Goal: Information Seeking & Learning: Learn about a topic

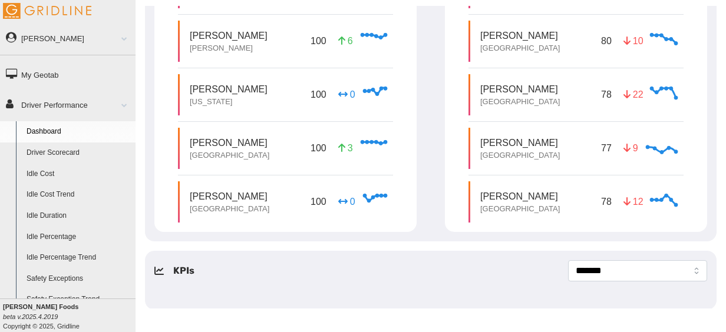
click at [73, 146] on link "Driver Scorecard" at bounding box center [78, 153] width 114 height 21
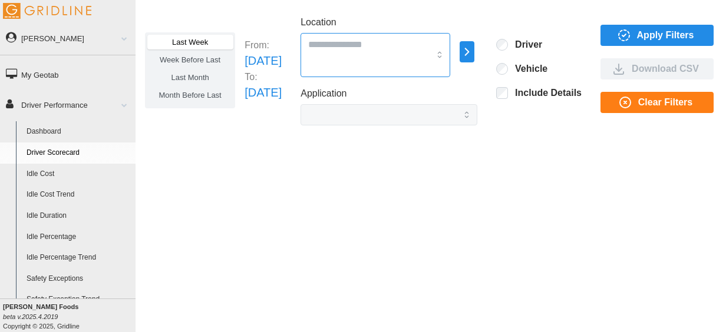
click at [430, 42] on input "Location" at bounding box center [368, 44] width 121 height 15
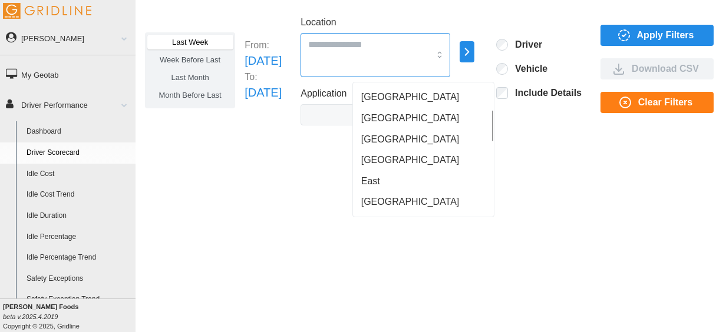
scroll to position [107, 0]
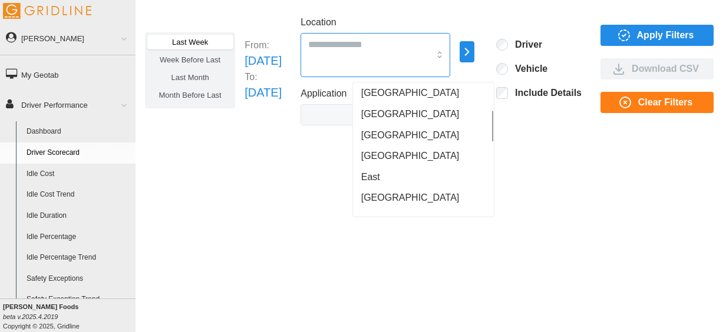
click at [390, 178] on div "East" at bounding box center [423, 177] width 136 height 21
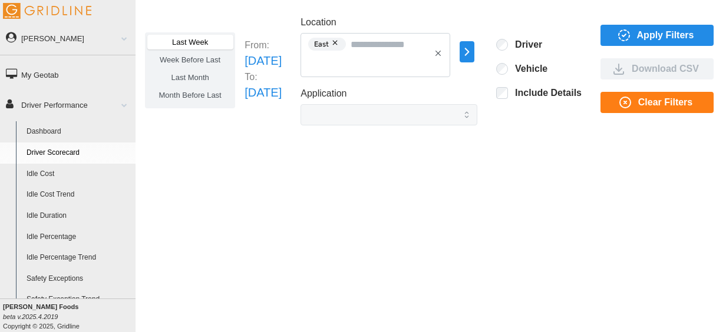
click at [558, 191] on div "Last Week Week Before Last Last Month Month Before Last From: Sun Sep 07 2025 T…" at bounding box center [431, 157] width 591 height 303
click at [631, 29] on icon "button" at bounding box center [624, 35] width 14 height 14
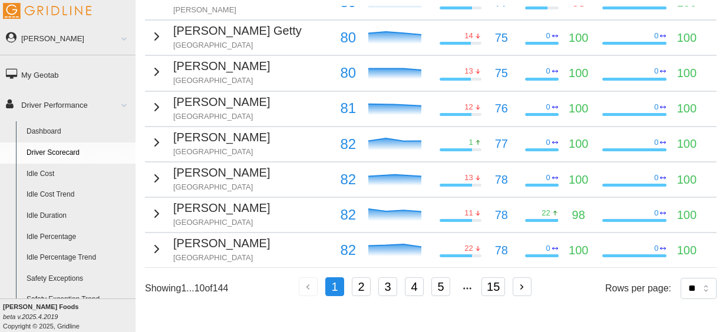
scroll to position [281, 0]
click at [681, 278] on select "** ** ** **" at bounding box center [699, 288] width 36 height 21
select select "**"
click at [681, 299] on select "** ** ** **" at bounding box center [699, 288] width 36 height 21
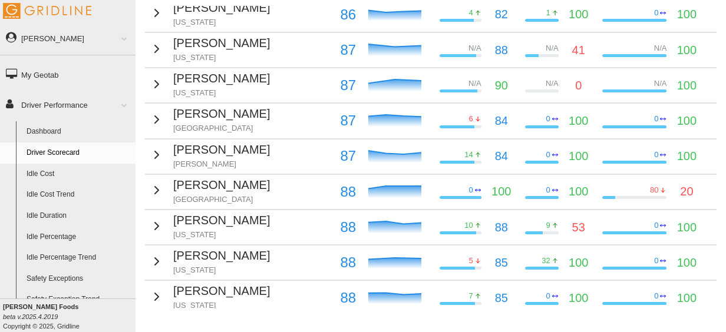
scroll to position [796, 0]
click at [299, 149] on td "James Grover Jackson" at bounding box center [240, 156] width 190 height 35
click at [167, 144] on div "James Grover Jackson" at bounding box center [210, 154] width 120 height 29
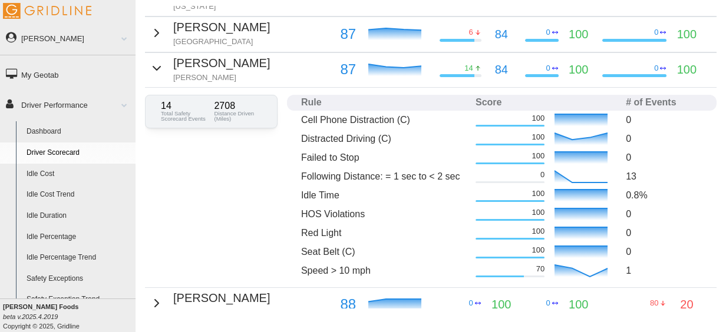
scroll to position [876, 0]
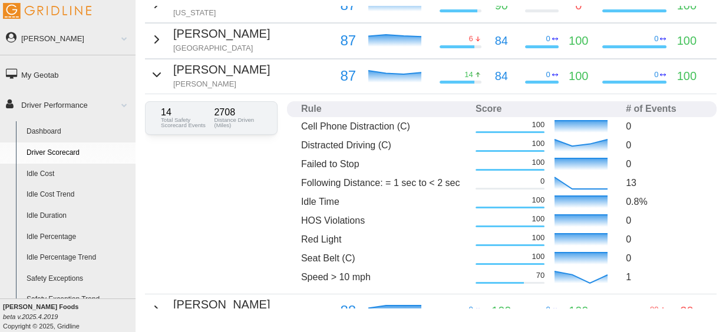
click at [347, 176] on p "Following Distance: = 1 sec to < 2 sec" at bounding box center [383, 183] width 165 height 14
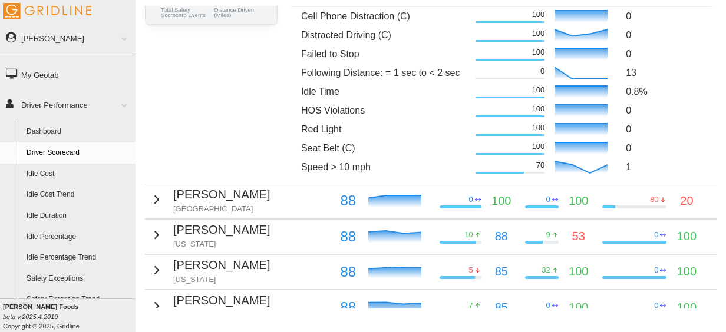
scroll to position [992, 0]
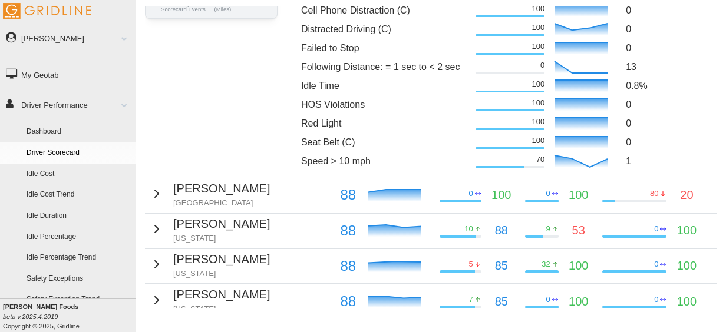
click at [154, 187] on icon "button" at bounding box center [157, 194] width 14 height 14
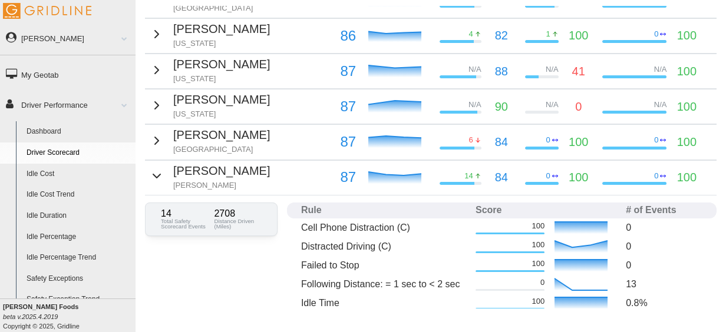
scroll to position [770, 0]
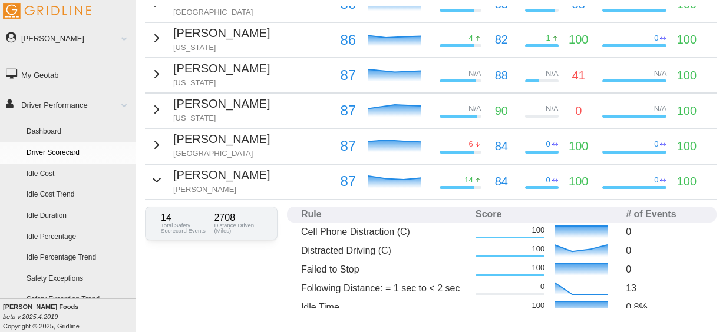
click at [157, 138] on icon "button" at bounding box center [157, 145] width 14 height 14
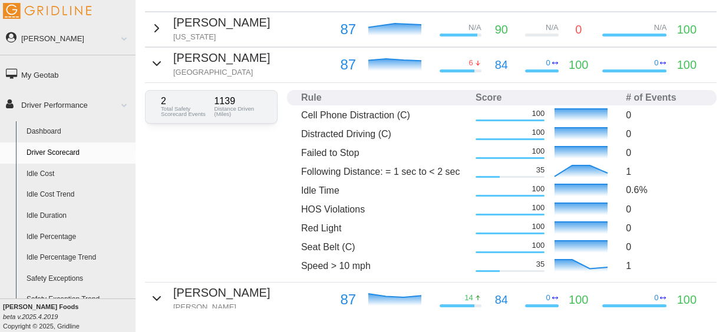
scroll to position [829, 0]
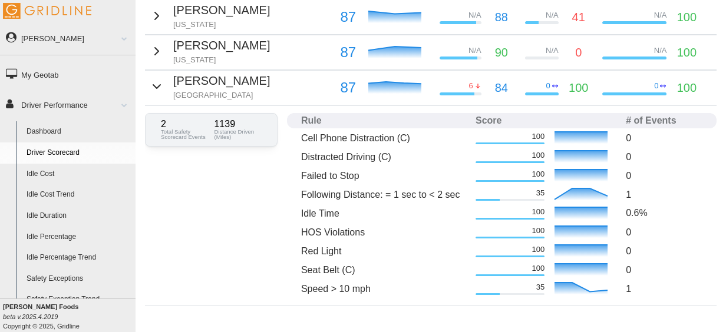
click at [156, 84] on icon "button" at bounding box center [157, 87] width 14 height 14
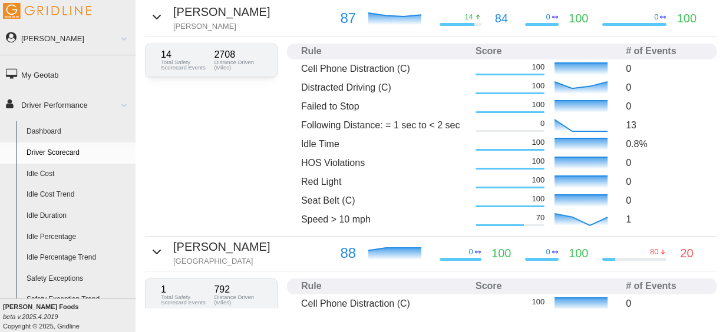
scroll to position [962, 0]
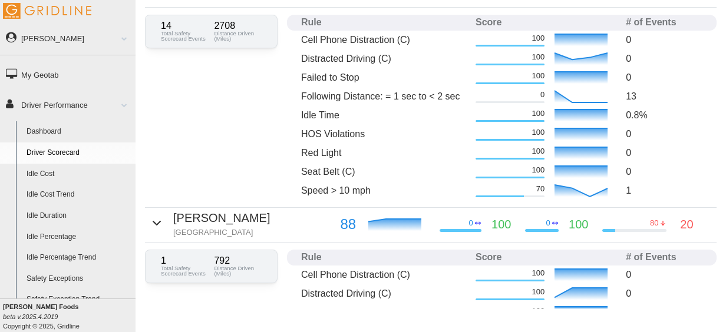
click at [156, 216] on icon "button" at bounding box center [157, 223] width 14 height 14
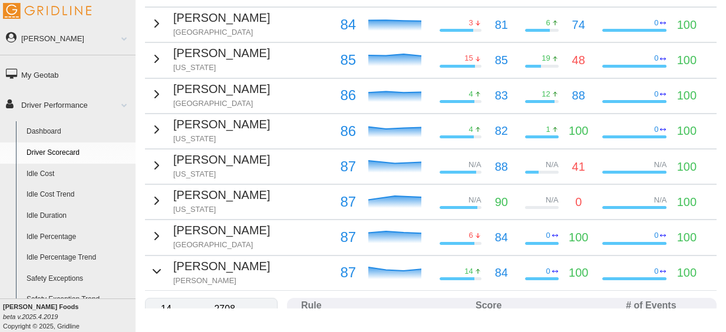
scroll to position [669, 0]
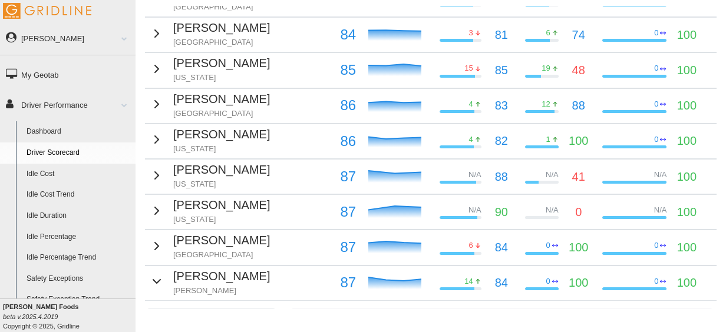
click at [160, 275] on icon "button" at bounding box center [157, 282] width 14 height 14
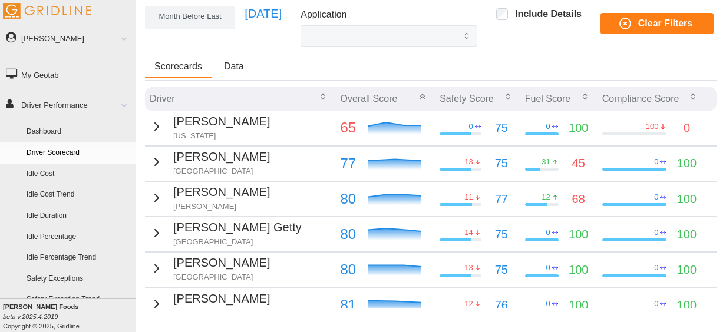
scroll to position [78, 0]
click at [153, 128] on icon "button" at bounding box center [157, 127] width 14 height 14
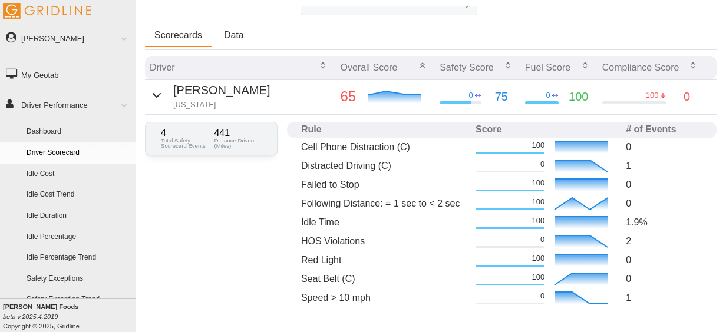
scroll to position [110, 0]
click at [160, 95] on icon "button" at bounding box center [157, 96] width 14 height 14
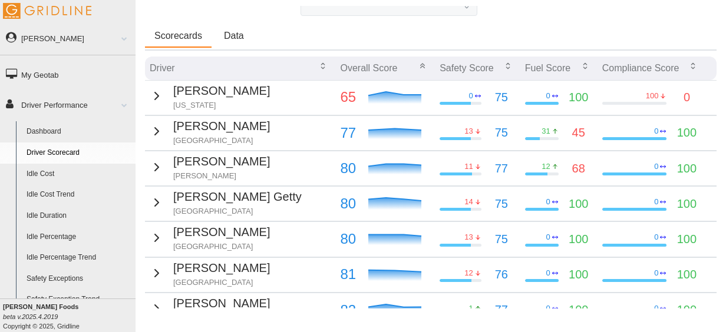
click at [160, 95] on icon "button" at bounding box center [157, 96] width 14 height 14
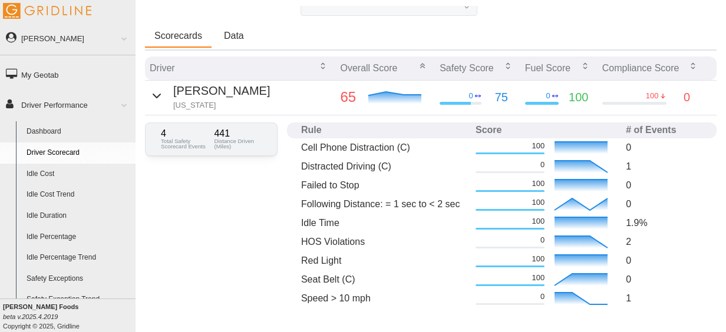
click at [160, 95] on icon "button" at bounding box center [157, 96] width 14 height 14
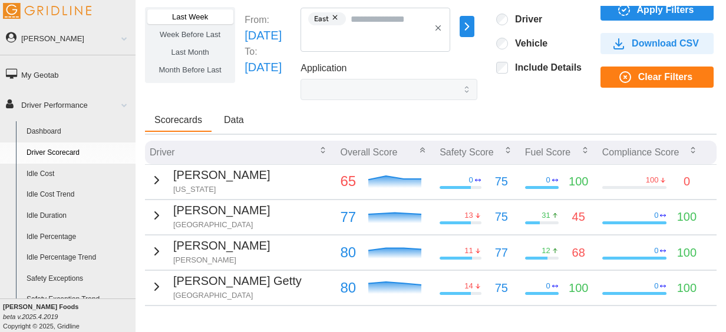
scroll to position [0, 0]
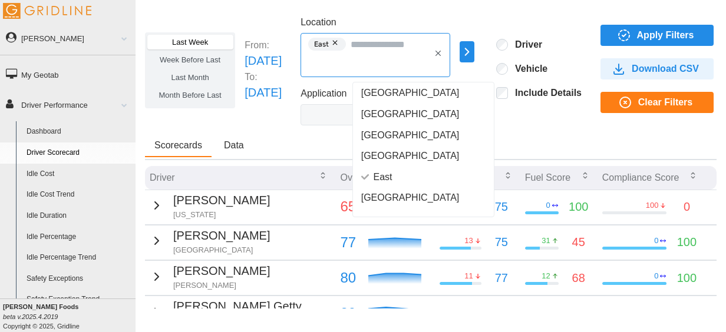
click at [387, 51] on div "East" at bounding box center [368, 44] width 121 height 15
click at [343, 40] on button "button" at bounding box center [336, 43] width 14 height 13
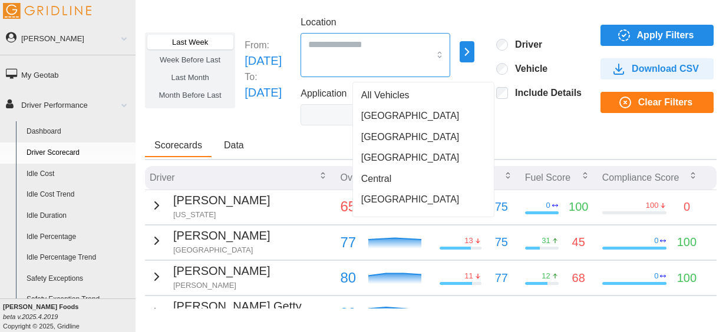
click at [389, 115] on span "[GEOGRAPHIC_DATA]" at bounding box center [410, 116] width 98 height 14
click at [694, 33] on span "Apply Filters" at bounding box center [665, 35] width 57 height 20
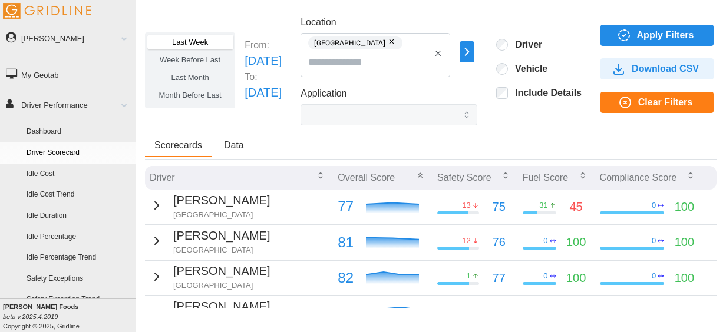
click at [396, 46] on button "button" at bounding box center [392, 41] width 14 height 13
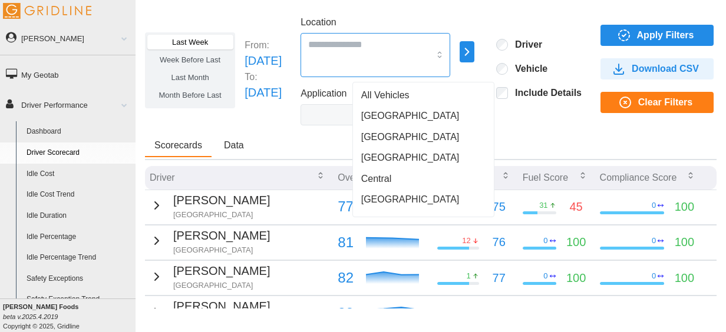
click at [426, 51] on input "Location" at bounding box center [368, 44] width 121 height 15
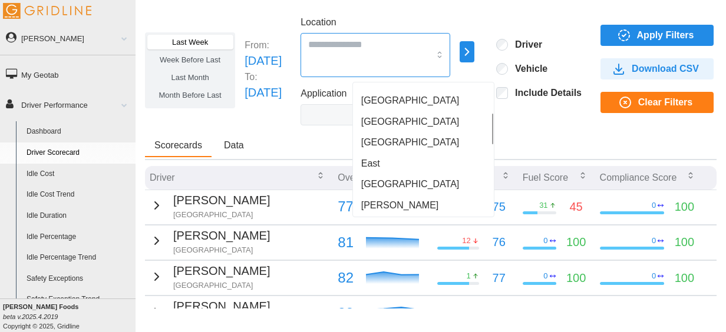
scroll to position [121, 0]
click at [403, 136] on div "[GEOGRAPHIC_DATA]" at bounding box center [423, 141] width 136 height 21
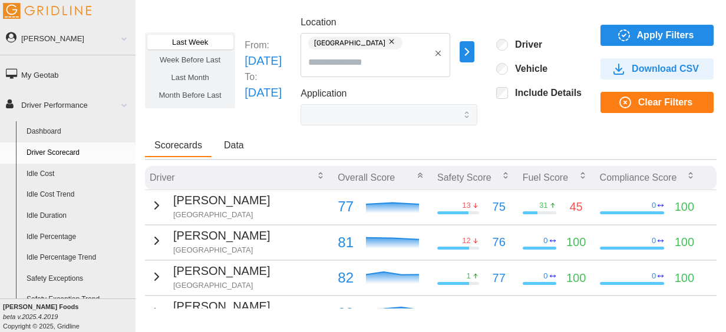
click at [321, 132] on div "Last Week Week Before Last Last Month Month Before Last From: Sun Sep 07 2025 T…" at bounding box center [431, 157] width 591 height 303
click at [684, 31] on span "Apply Filters" at bounding box center [665, 35] width 57 height 20
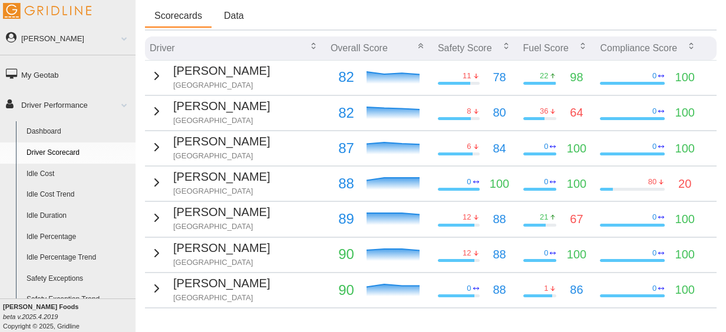
scroll to position [173, 0]
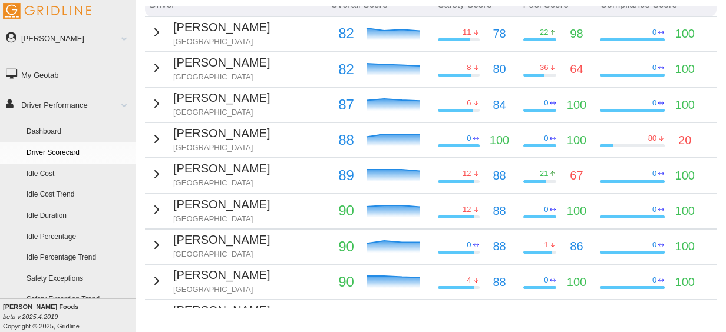
click at [156, 35] on icon "button" at bounding box center [157, 32] width 14 height 14
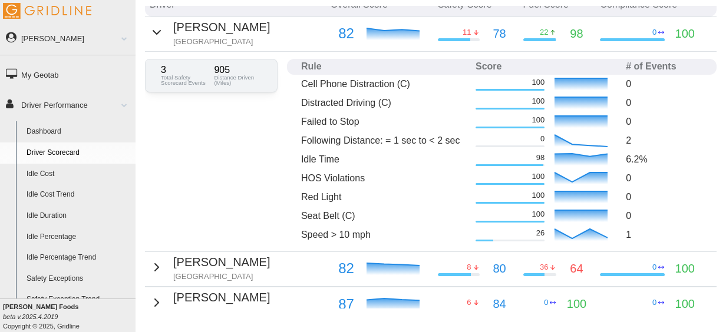
click at [154, 39] on div "Alonzo Perry Detroit" at bounding box center [210, 32] width 120 height 29
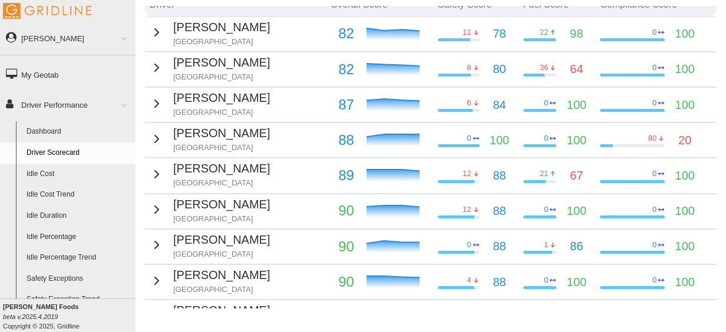
click at [154, 62] on icon "button" at bounding box center [157, 68] width 14 height 14
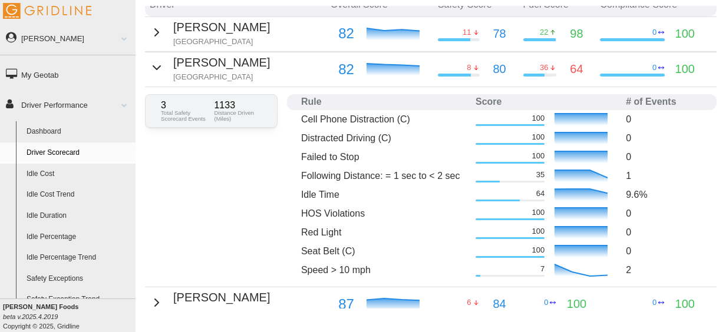
click at [155, 67] on icon "button" at bounding box center [156, 68] width 7 height 4
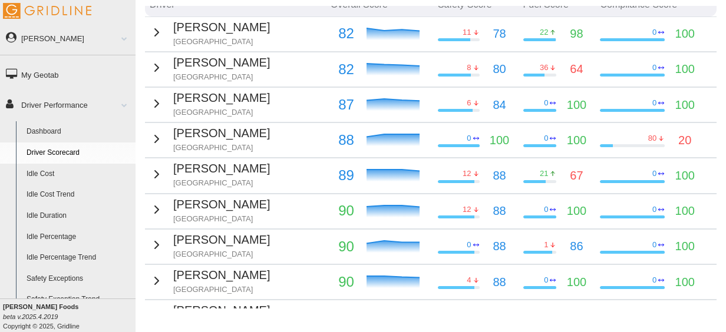
click at [157, 107] on icon "button" at bounding box center [157, 104] width 14 height 14
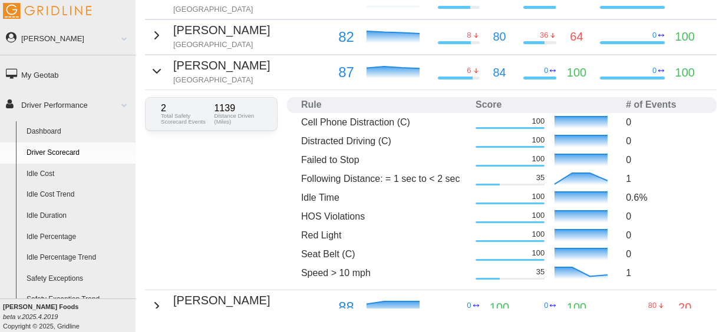
scroll to position [211, 0]
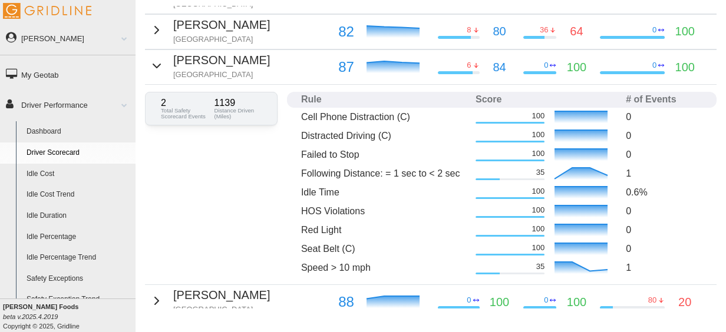
click at [156, 68] on icon "button" at bounding box center [157, 66] width 14 height 14
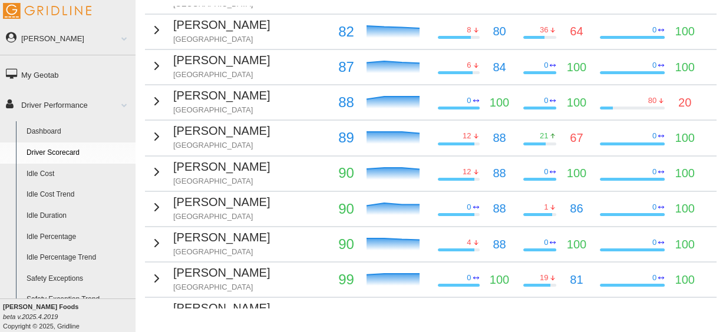
click at [156, 106] on icon "button" at bounding box center [157, 101] width 14 height 14
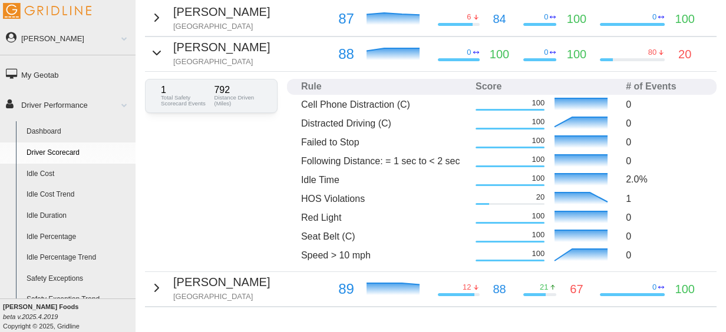
scroll to position [265, 0]
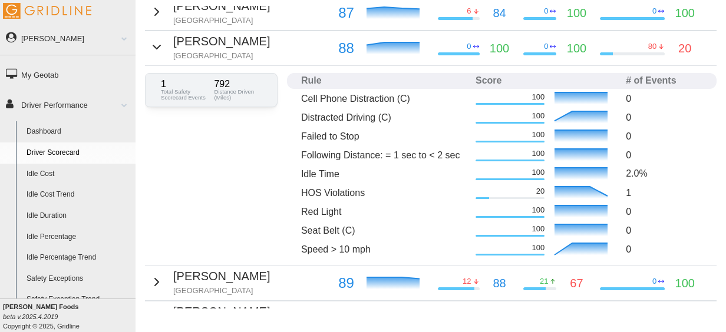
click at [154, 45] on icon "button" at bounding box center [157, 47] width 14 height 14
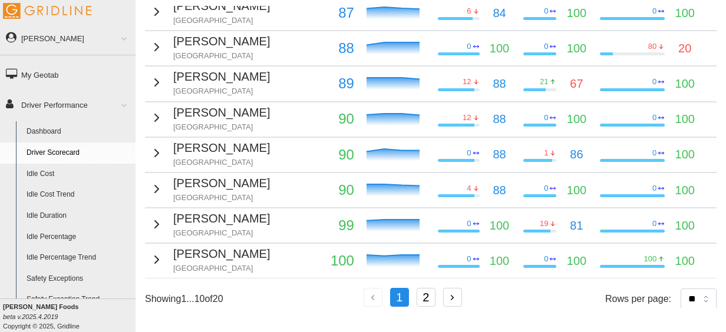
click at [159, 95] on td "Sean Feeley Detroit" at bounding box center [235, 84] width 181 height 35
click at [155, 83] on icon "button" at bounding box center [157, 82] width 4 height 7
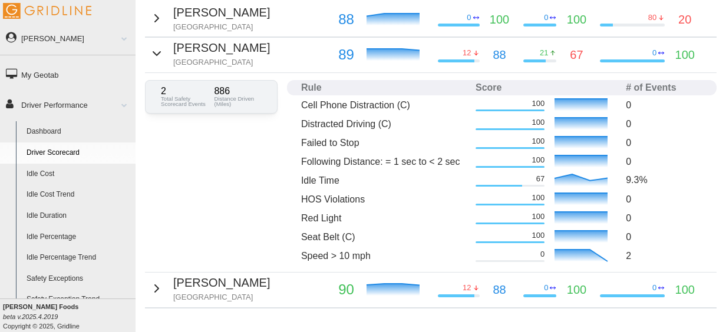
scroll to position [298, 0]
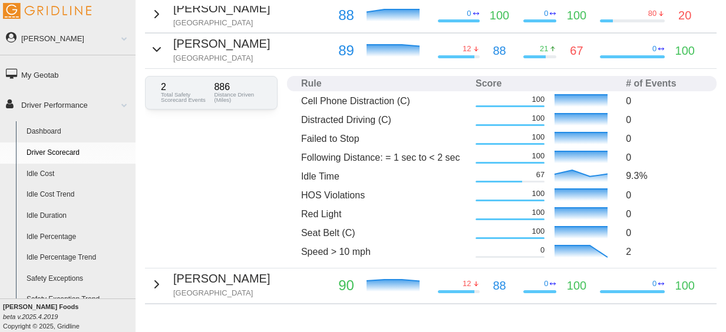
click at [151, 48] on icon "button" at bounding box center [157, 49] width 14 height 14
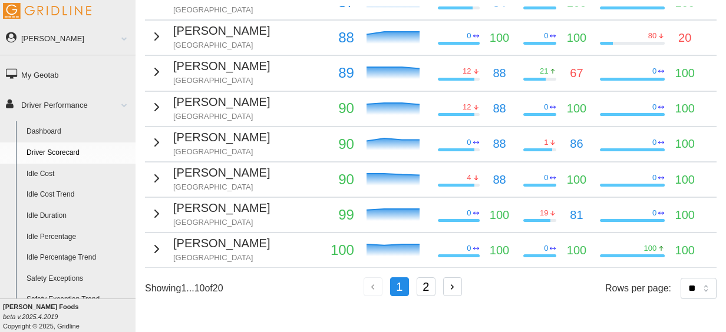
scroll to position [290, 0]
click at [156, 100] on icon "button" at bounding box center [157, 107] width 14 height 14
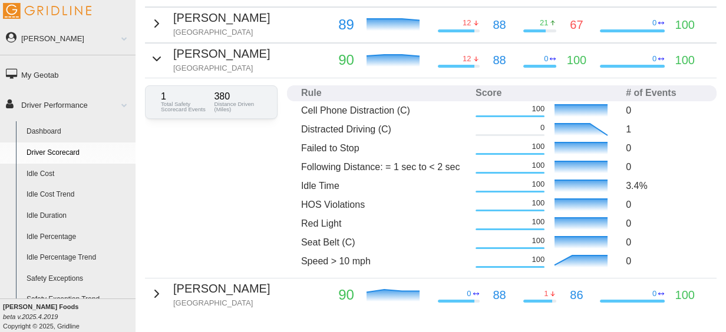
scroll to position [331, 0]
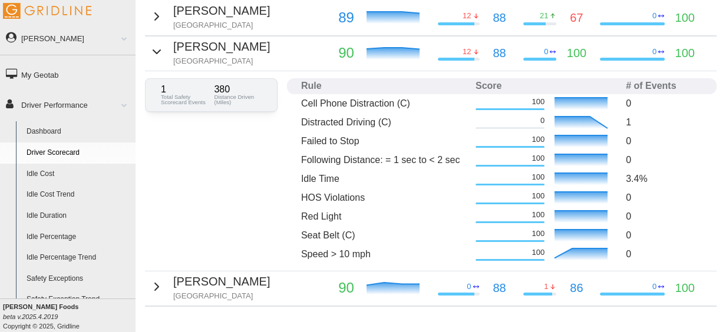
click at [156, 54] on icon "button" at bounding box center [157, 52] width 14 height 14
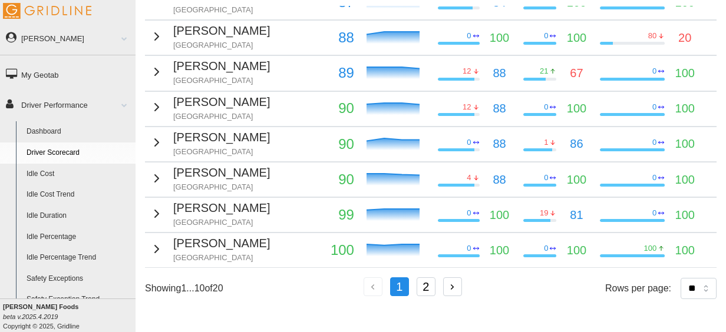
scroll to position [290, 0]
click at [157, 136] on icon "button" at bounding box center [157, 143] width 14 height 14
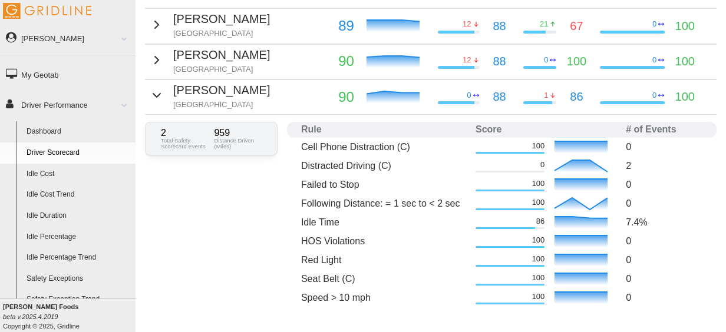
scroll to position [342, 0]
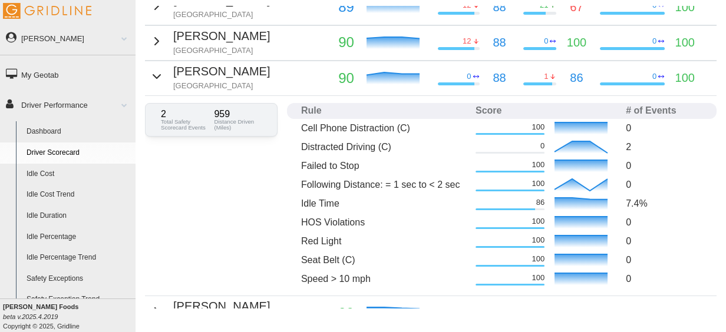
click at [158, 76] on icon "button" at bounding box center [157, 77] width 14 height 14
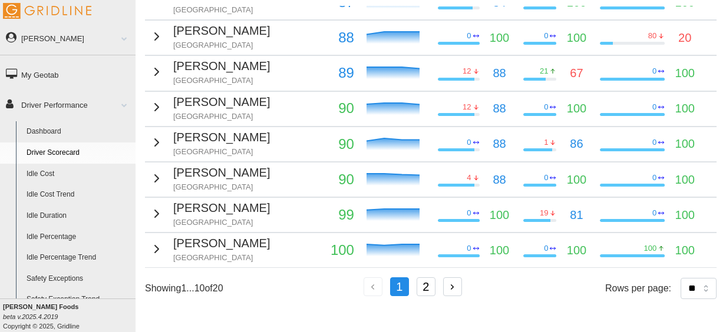
scroll to position [290, 0]
click at [158, 172] on icon "button" at bounding box center [157, 179] width 14 height 14
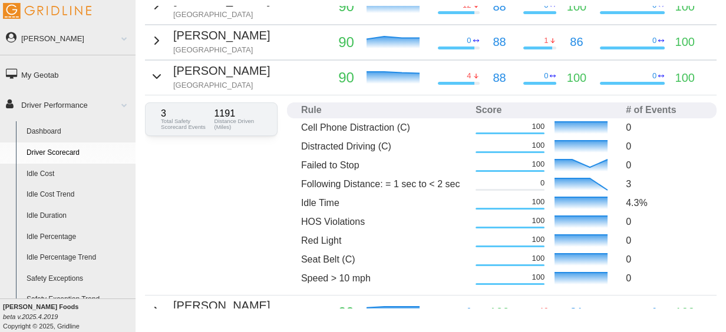
scroll to position [380, 0]
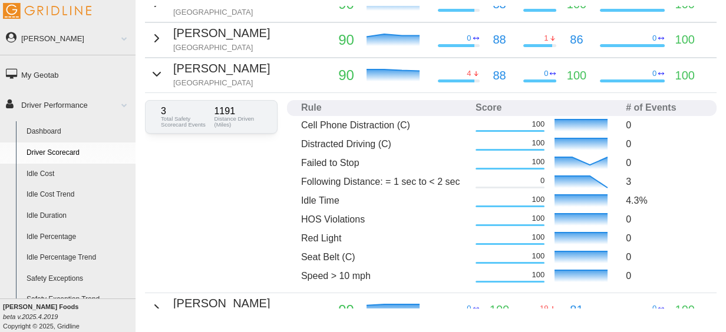
click at [152, 75] on icon "button" at bounding box center [157, 74] width 14 height 14
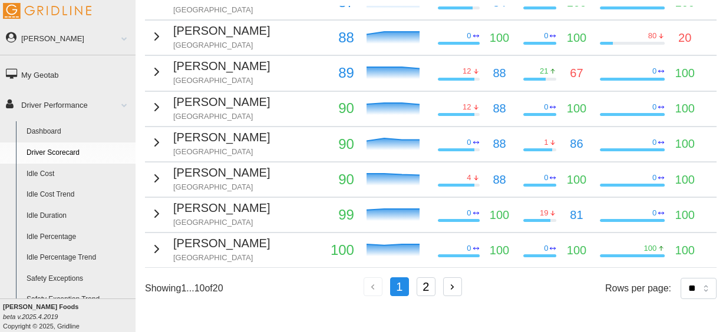
scroll to position [281, 0]
click at [681, 278] on select "** ** ** **" at bounding box center [699, 288] width 36 height 21
select select "**"
click at [681, 299] on select "** ** ** **" at bounding box center [699, 288] width 36 height 21
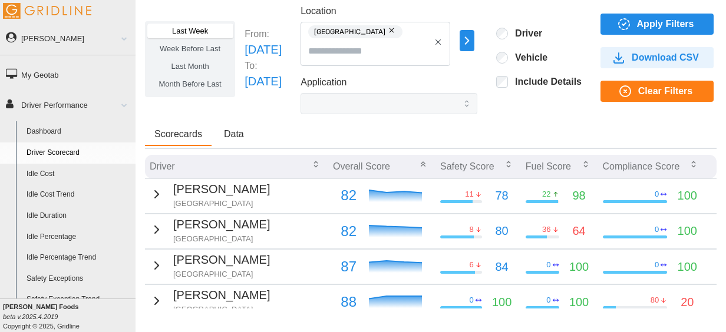
scroll to position [0, 0]
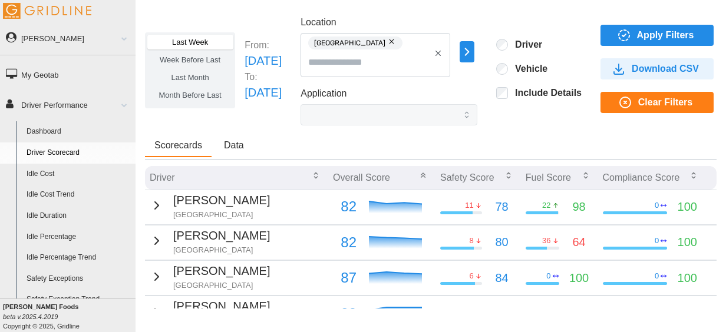
click at [397, 41] on button "button" at bounding box center [392, 41] width 14 height 13
click at [430, 48] on input "Location" at bounding box center [368, 44] width 121 height 15
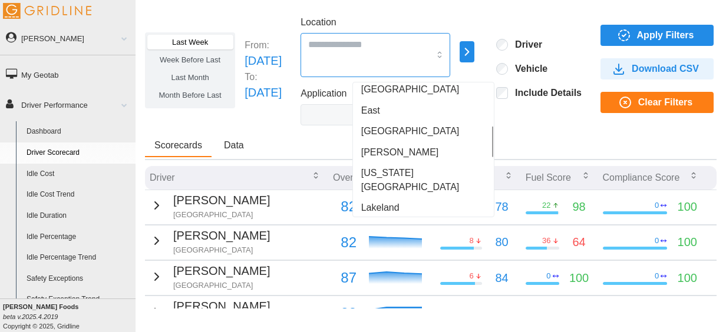
scroll to position [174, 0]
click at [408, 147] on div "[PERSON_NAME]" at bounding box center [423, 151] width 136 height 21
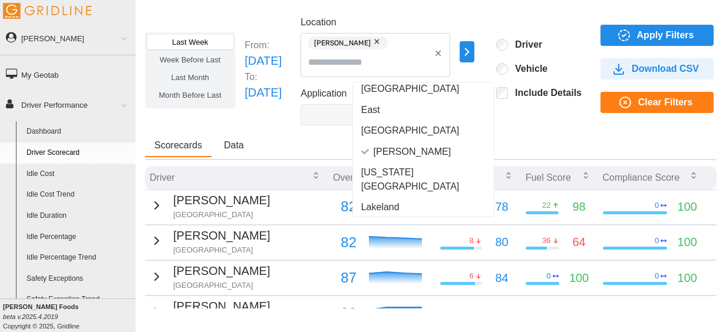
click at [626, 30] on icon "button" at bounding box center [625, 30] width 2 height 1
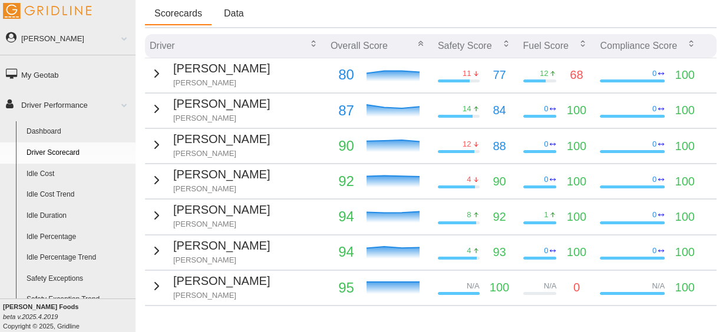
scroll to position [128, 0]
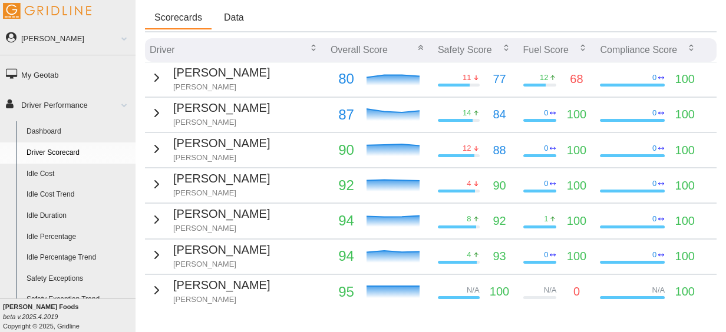
click at [153, 111] on icon "button" at bounding box center [157, 113] width 14 height 14
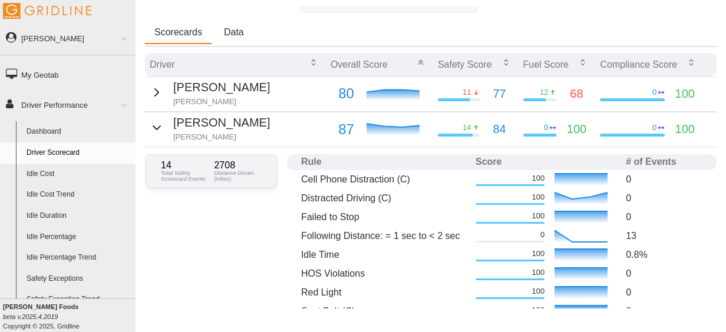
scroll to position [112, 0]
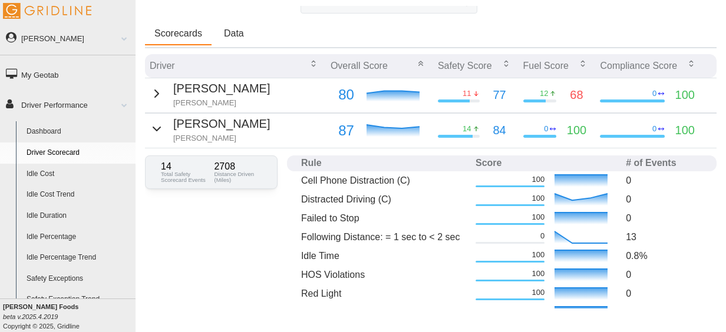
click at [157, 122] on icon "button" at bounding box center [157, 129] width 14 height 14
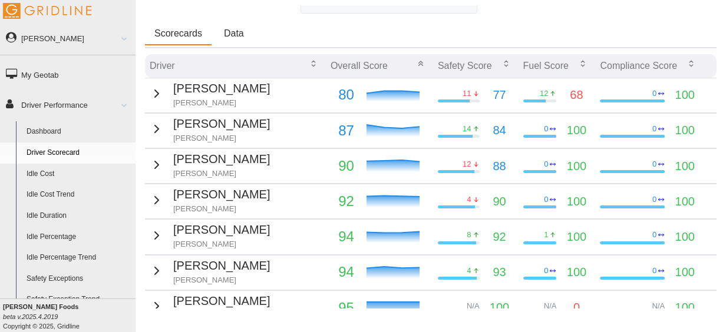
click at [159, 97] on icon "button" at bounding box center [157, 94] width 14 height 14
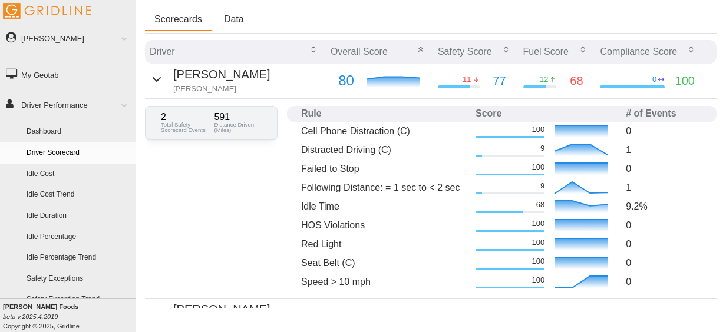
scroll to position [124, 0]
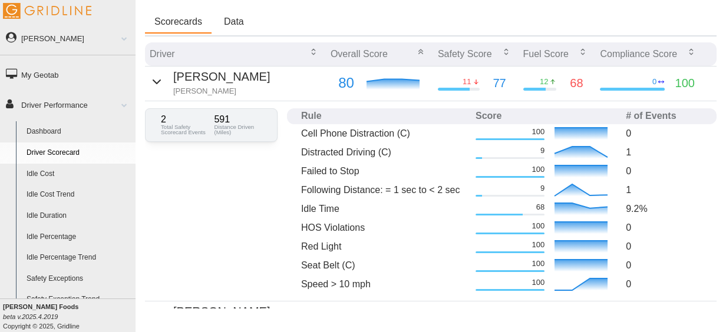
click at [159, 87] on icon "button" at bounding box center [157, 82] width 14 height 14
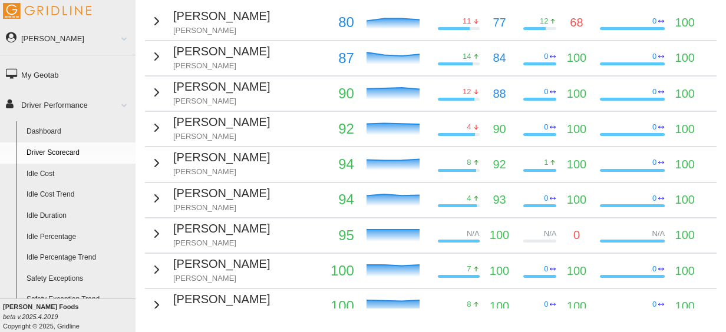
scroll to position [185, 0]
click at [158, 90] on icon "button" at bounding box center [157, 92] width 14 height 14
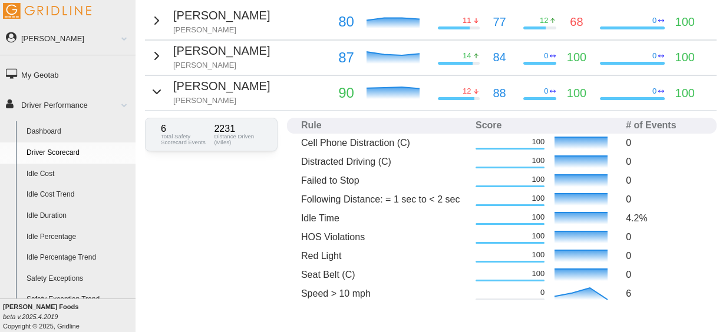
click at [158, 90] on icon "button" at bounding box center [157, 92] width 14 height 14
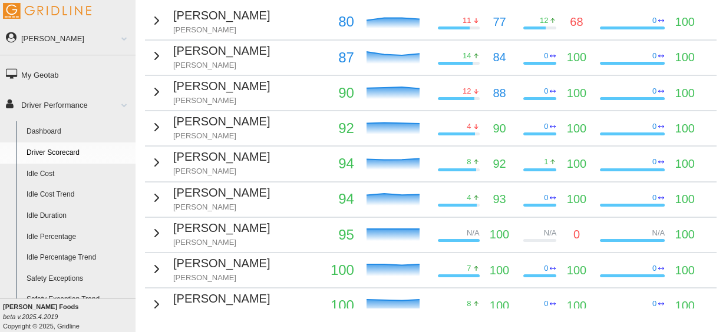
click at [160, 120] on icon "button" at bounding box center [157, 127] width 14 height 14
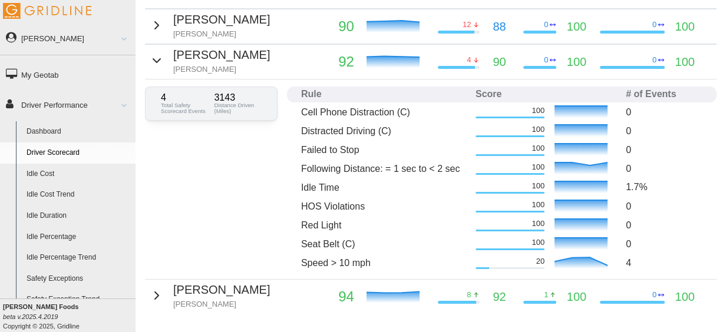
scroll to position [262, 0]
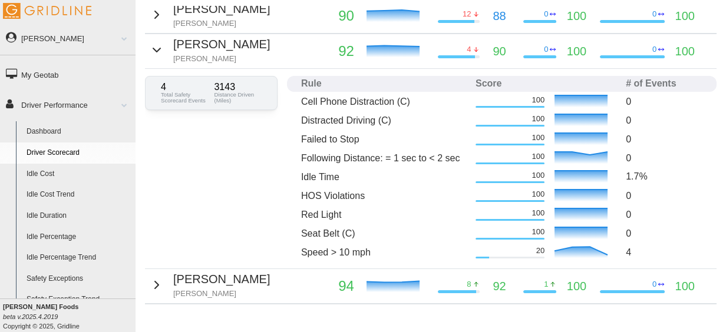
click at [155, 52] on icon "button" at bounding box center [157, 50] width 14 height 14
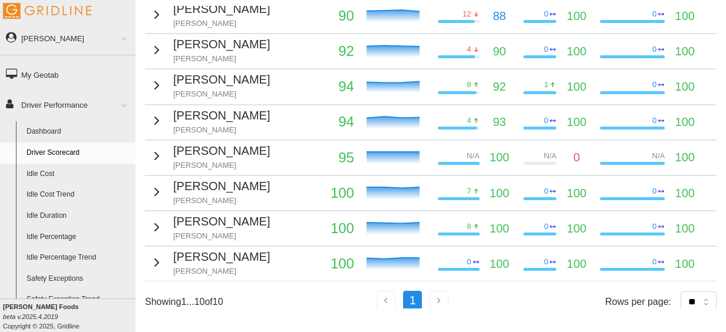
click at [157, 79] on icon "button" at bounding box center [157, 85] width 14 height 14
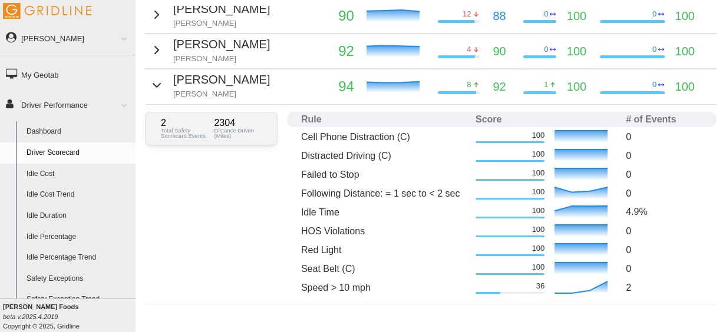
click at [157, 79] on icon "button" at bounding box center [157, 85] width 14 height 14
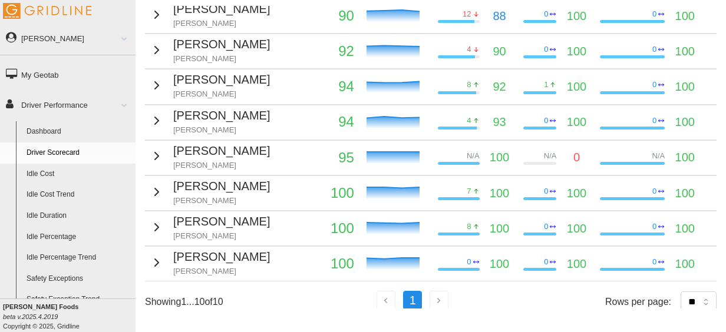
click at [161, 116] on icon "button" at bounding box center [157, 121] width 14 height 14
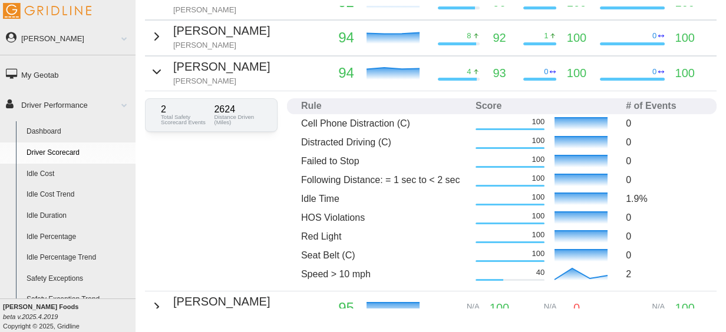
scroll to position [312, 0]
click at [155, 65] on icon "button" at bounding box center [157, 71] width 14 height 14
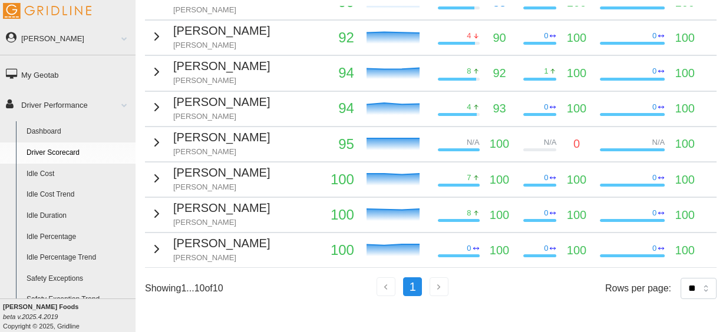
scroll to position [290, 0]
click at [154, 136] on icon "button" at bounding box center [157, 143] width 14 height 14
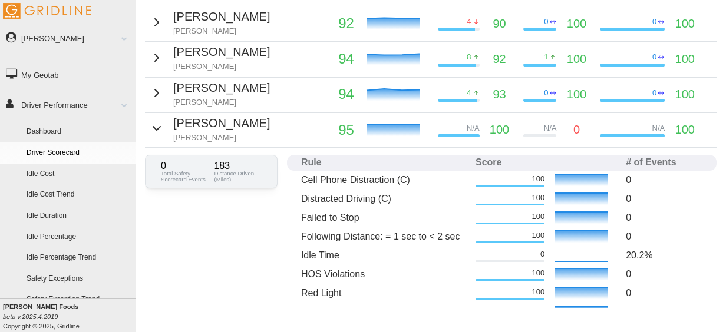
click at [154, 121] on icon "button" at bounding box center [157, 128] width 14 height 14
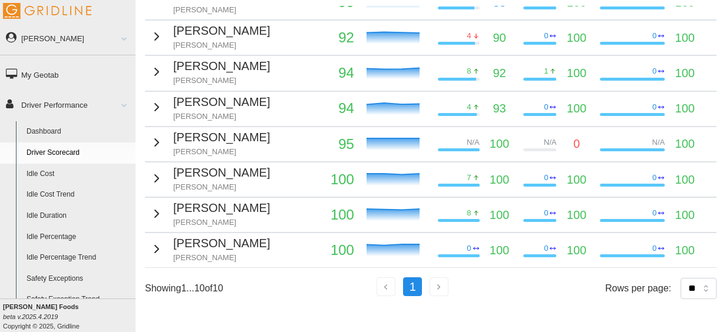
click at [160, 172] on icon "button" at bounding box center [157, 179] width 14 height 14
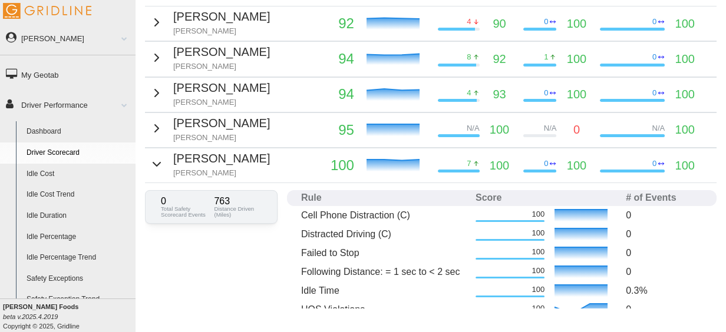
click at [160, 167] on icon "button" at bounding box center [157, 164] width 14 height 14
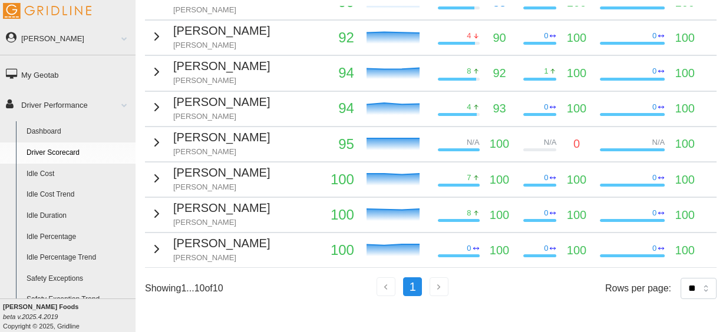
click at [156, 207] on icon "button" at bounding box center [157, 214] width 14 height 14
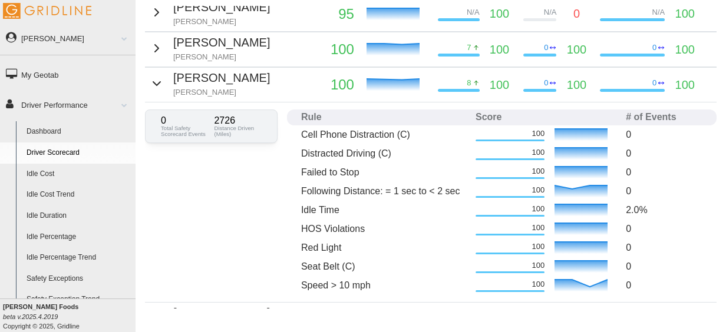
scroll to position [405, 0]
click at [154, 83] on icon "button" at bounding box center [156, 85] width 7 height 4
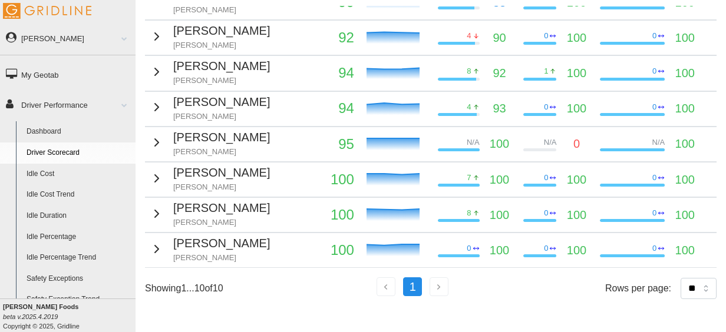
scroll to position [290, 0]
click at [160, 242] on icon "button" at bounding box center [157, 249] width 14 height 14
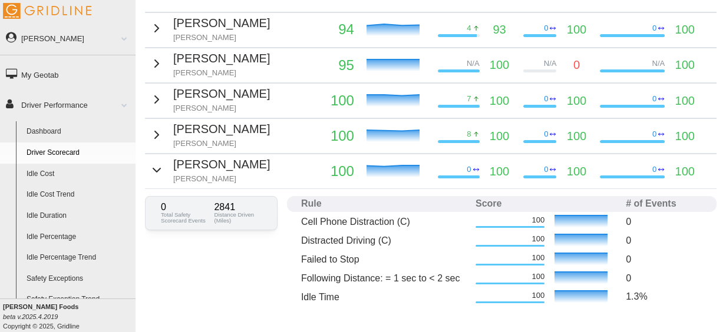
click at [158, 169] on icon "button" at bounding box center [157, 170] width 14 height 14
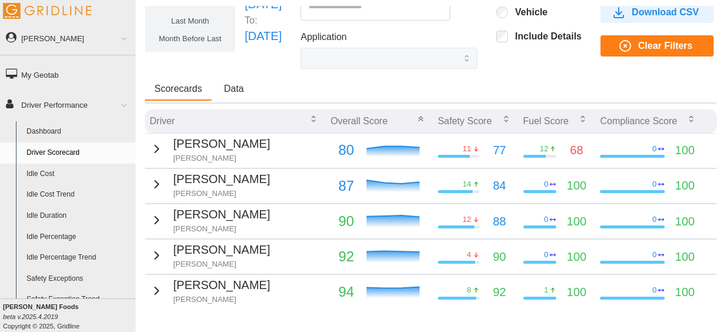
scroll to position [0, 0]
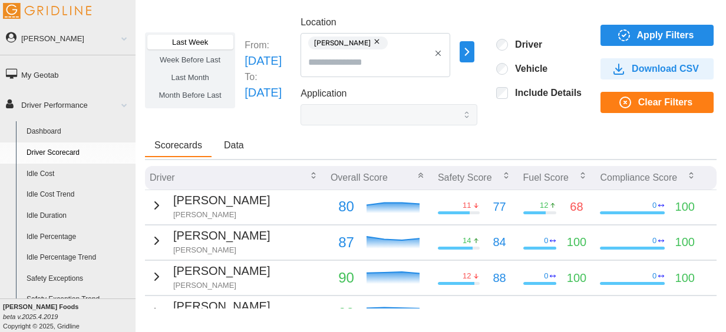
click at [385, 40] on button "button" at bounding box center [378, 41] width 14 height 13
click at [411, 45] on input "Location" at bounding box center [368, 44] width 121 height 15
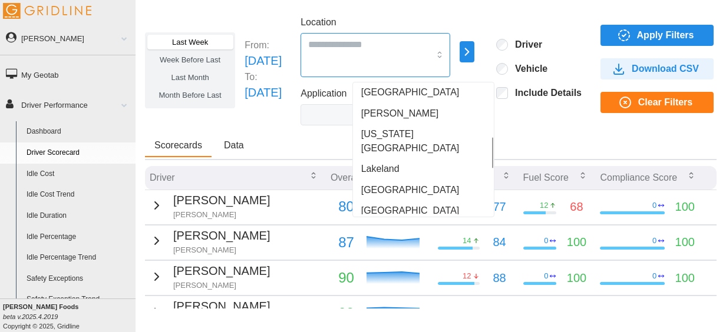
scroll to position [221, 0]
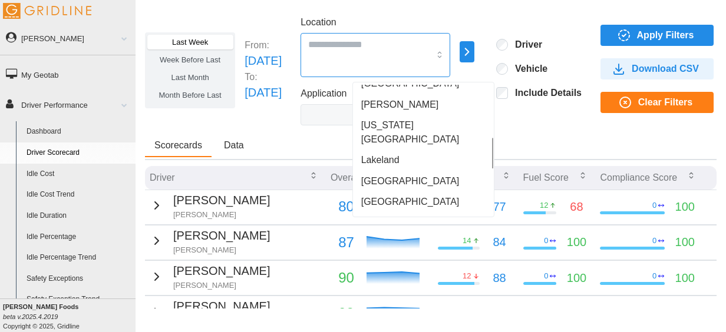
click at [395, 153] on span "Lakeland" at bounding box center [380, 160] width 38 height 14
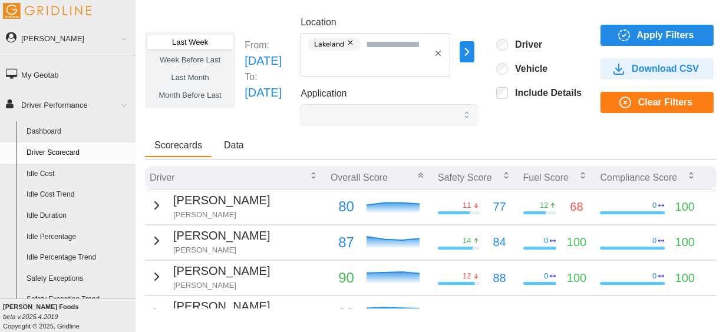
click at [675, 32] on span "Apply Filters" at bounding box center [655, 35] width 94 height 20
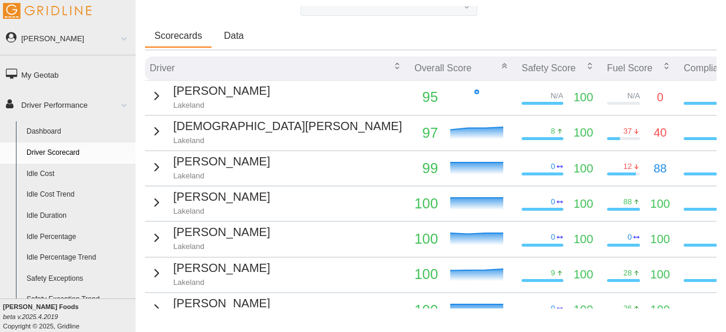
scroll to position [0, 0]
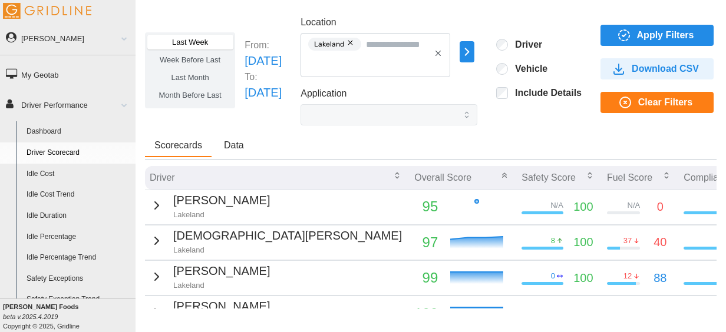
click at [358, 42] on button "button" at bounding box center [351, 43] width 14 height 13
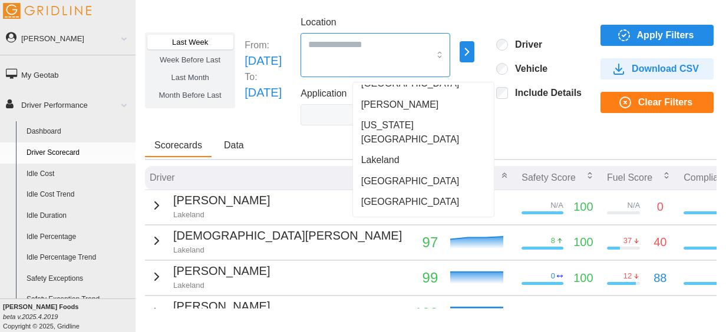
click at [403, 42] on input "Location" at bounding box center [368, 44] width 121 height 15
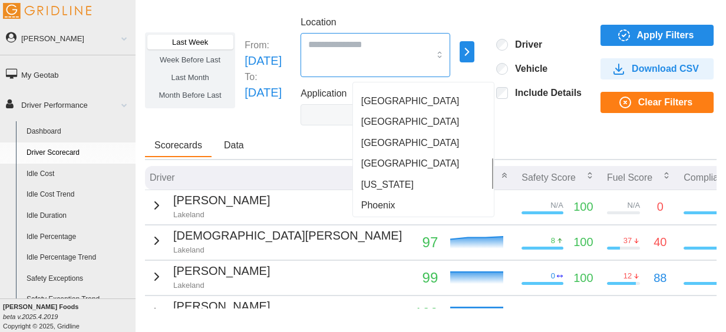
scroll to position [307, 0]
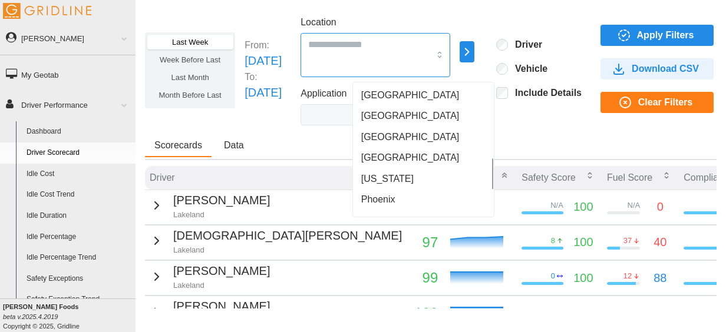
click at [405, 172] on span "New Jersey" at bounding box center [387, 179] width 52 height 14
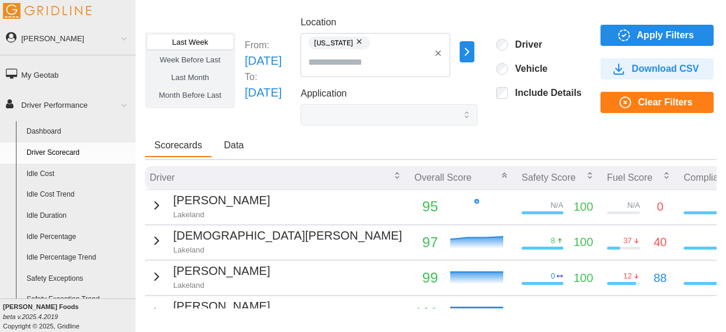
click at [551, 133] on div "Last Week Week Before Last Last Month Month Before Last From: Sun Sep 07 2025 T…" at bounding box center [431, 157] width 591 height 303
click at [656, 32] on span "Apply Filters" at bounding box center [655, 35] width 94 height 20
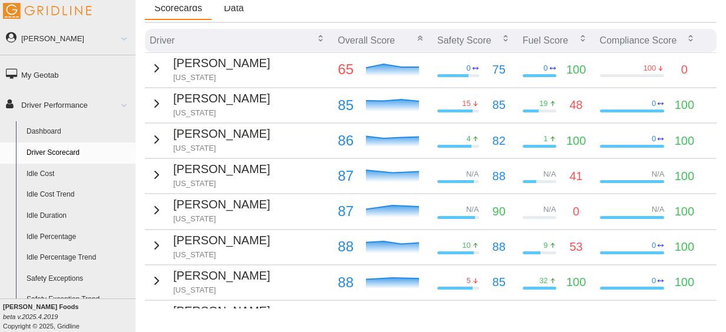
scroll to position [139, 0]
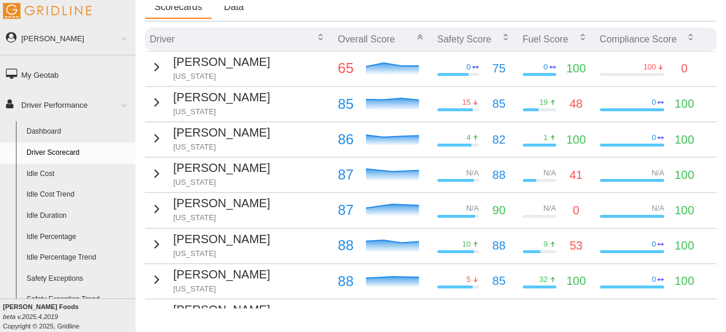
click at [160, 101] on icon "button" at bounding box center [157, 102] width 14 height 14
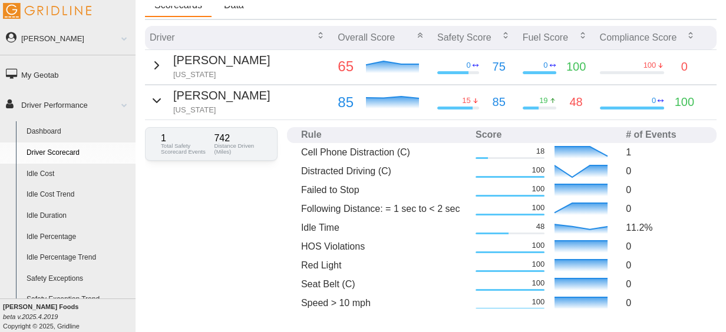
scroll to position [136, 0]
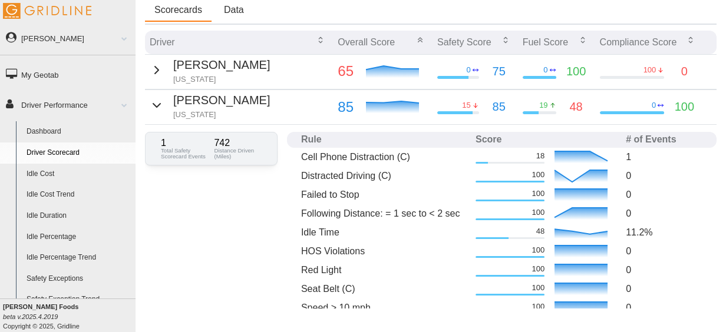
click at [159, 74] on icon "button" at bounding box center [157, 70] width 14 height 14
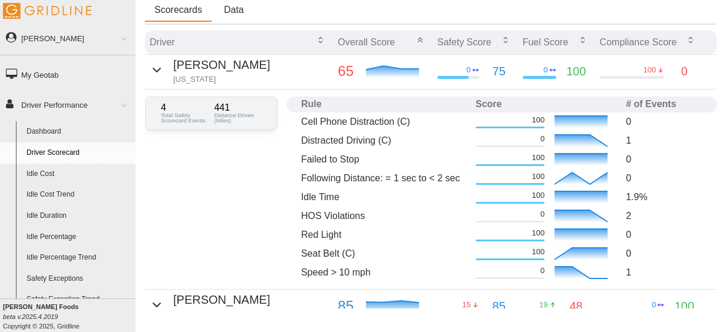
click at [159, 74] on icon "button" at bounding box center [157, 70] width 14 height 14
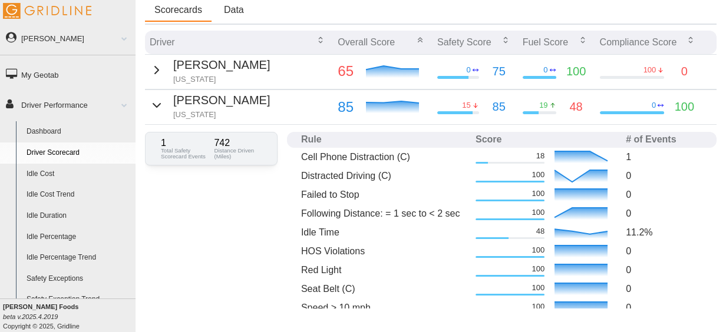
click at [159, 108] on icon "button" at bounding box center [157, 105] width 14 height 14
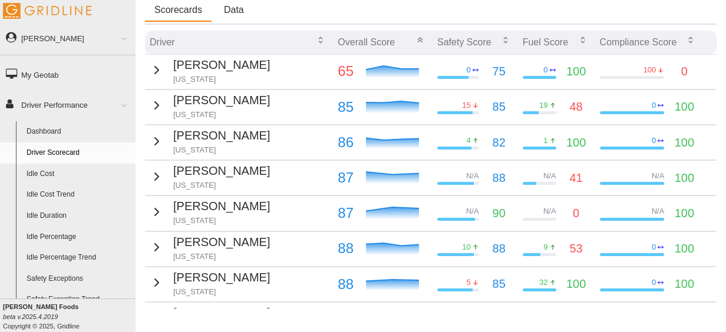
click at [159, 145] on icon "button" at bounding box center [157, 141] width 14 height 14
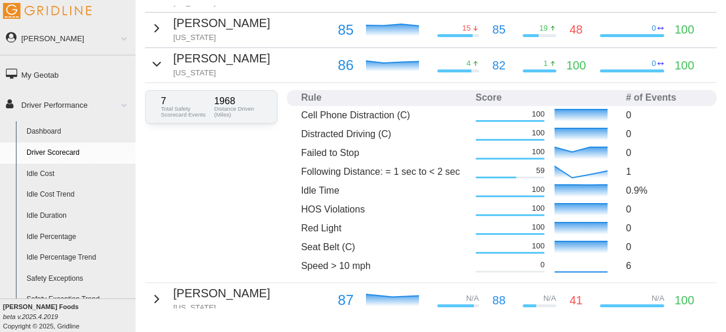
scroll to position [215, 0]
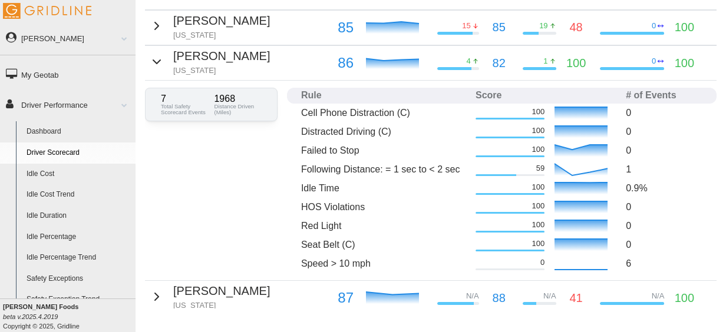
click at [153, 64] on icon "button" at bounding box center [157, 62] width 14 height 14
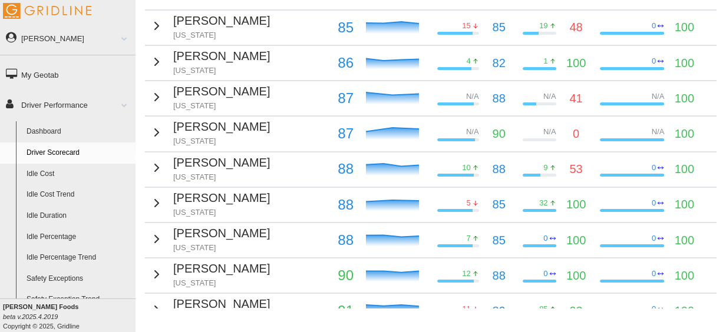
click at [156, 100] on icon "button" at bounding box center [157, 97] width 14 height 14
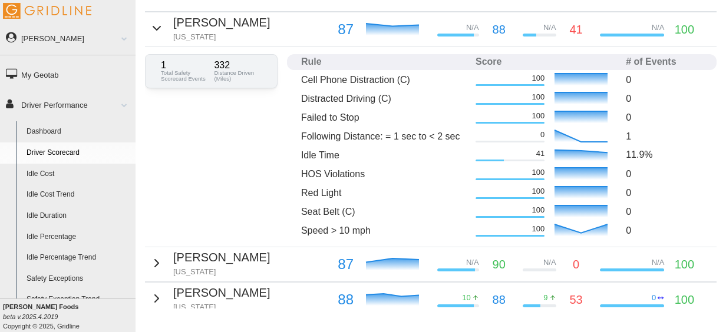
scroll to position [285, 0]
click at [158, 35] on div "Adrian Watkins New Jersey" at bounding box center [210, 27] width 120 height 29
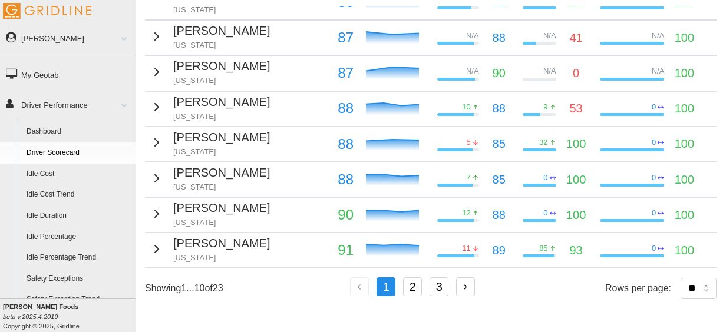
scroll to position [281, 0]
click at [682, 278] on select "** ** ** **" at bounding box center [699, 288] width 36 height 21
select select "**"
click at [681, 299] on select "** ** ** **" at bounding box center [699, 288] width 36 height 21
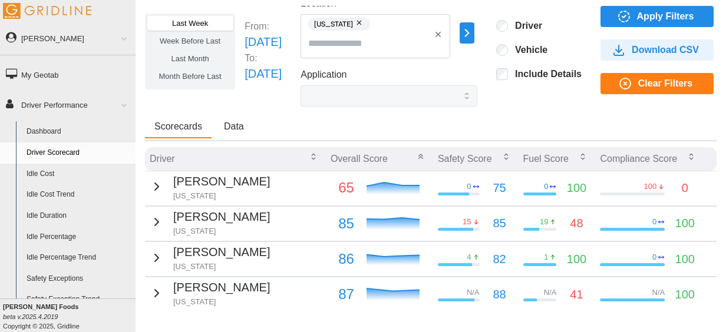
scroll to position [15, 0]
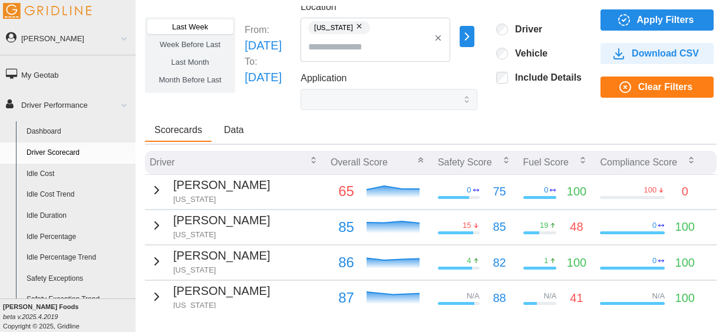
click at [367, 26] on button "button" at bounding box center [360, 26] width 14 height 13
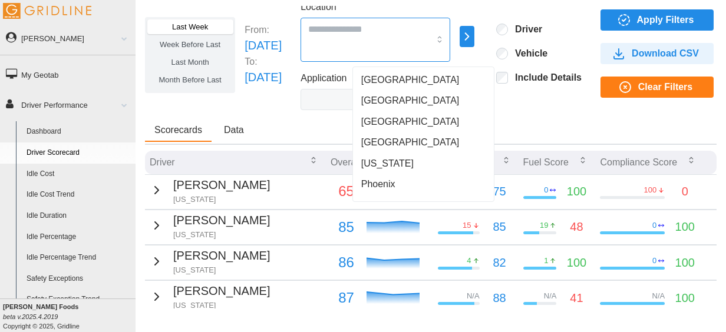
click at [414, 29] on input "Location" at bounding box center [368, 28] width 121 height 15
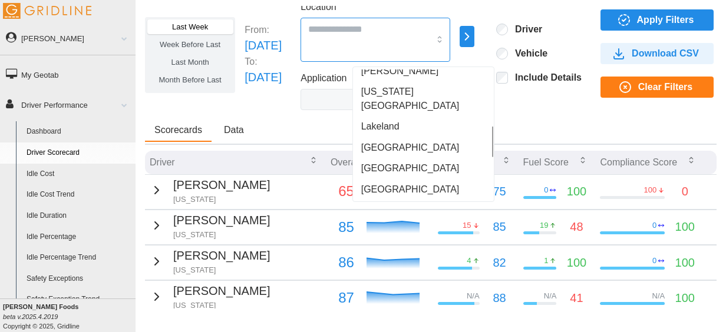
scroll to position [237, 0]
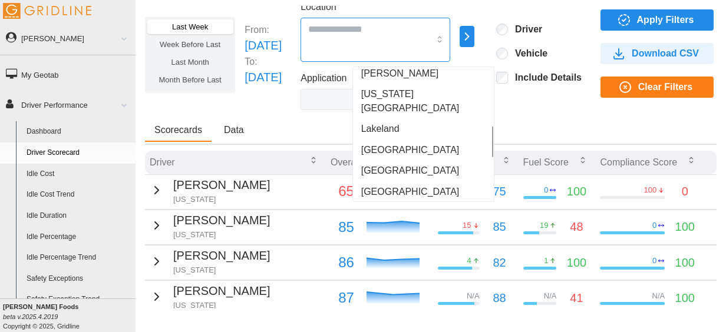
click at [411, 160] on div "Louisville" at bounding box center [423, 170] width 136 height 21
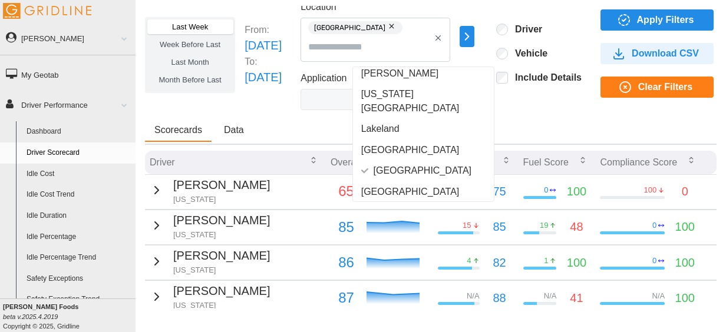
click at [626, 20] on icon "button" at bounding box center [624, 20] width 4 height 2
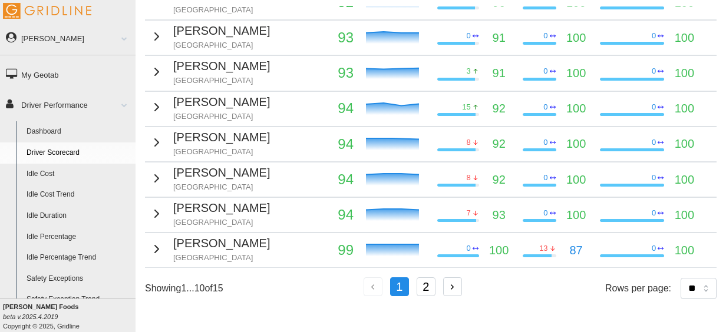
scroll to position [281, 0]
click at [681, 278] on select "** ** ** **" at bounding box center [699, 288] width 36 height 21
select select "**"
click at [681, 299] on select "** ** ** **" at bounding box center [699, 288] width 36 height 21
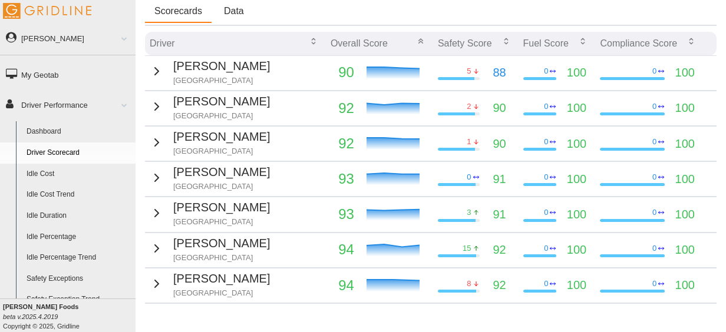
scroll to position [133, 0]
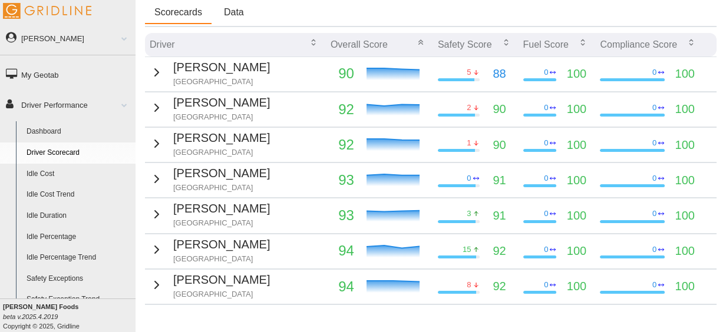
click at [248, 78] on p "Louisville" at bounding box center [221, 82] width 97 height 11
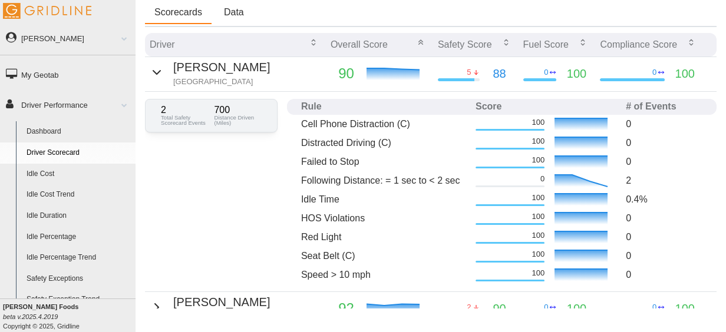
click at [248, 78] on p "Louisville" at bounding box center [221, 82] width 97 height 11
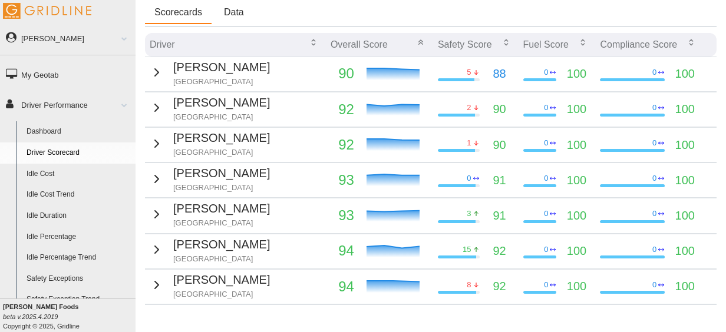
click at [244, 115] on p "Louisville" at bounding box center [221, 117] width 97 height 11
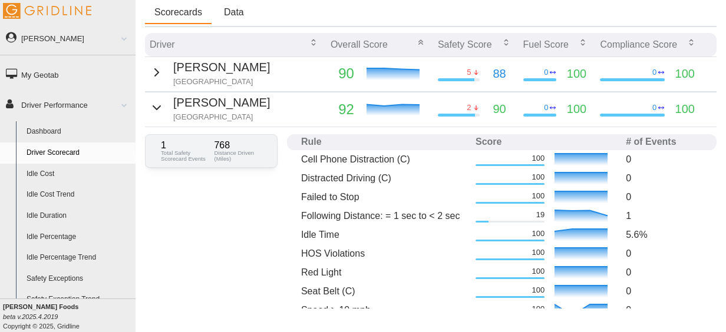
click at [244, 115] on p "Louisville" at bounding box center [221, 117] width 97 height 11
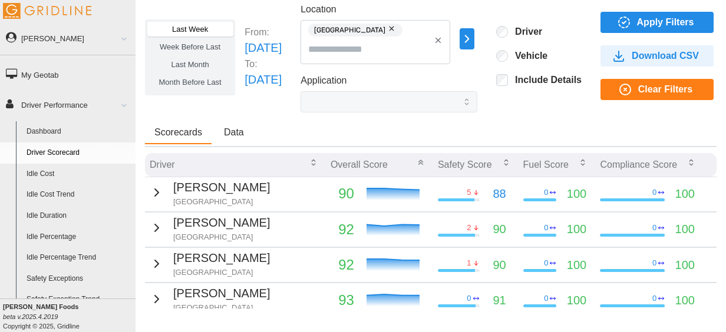
scroll to position [4, 0]
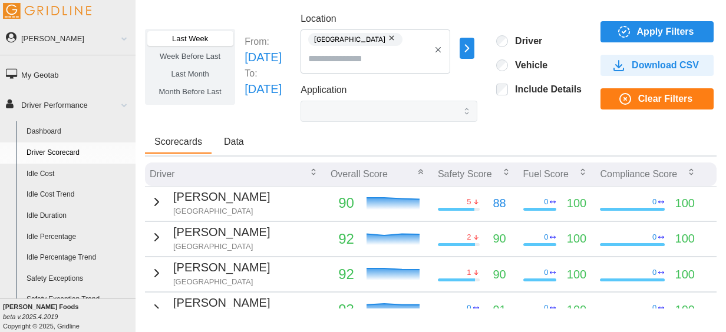
click at [398, 34] on button "button" at bounding box center [392, 38] width 14 height 13
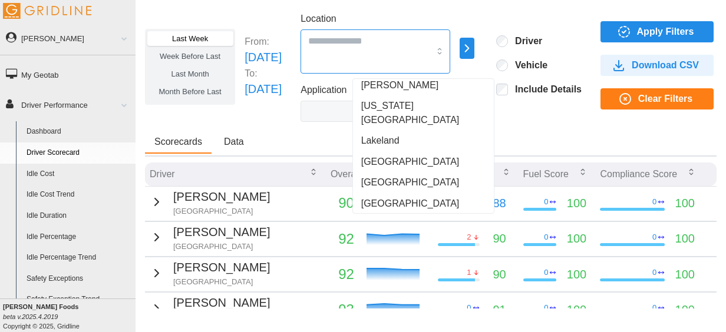
click at [430, 46] on input "Location" at bounding box center [368, 40] width 121 height 15
drag, startPoint x: 421, startPoint y: 106, endPoint x: 409, endPoint y: 180, distance: 75.3
click at [409, 180] on div "All Vehicles Atlanta Calgary Canada Central Chicago Dallas Denver Detroit East …" at bounding box center [423, 123] width 136 height 558
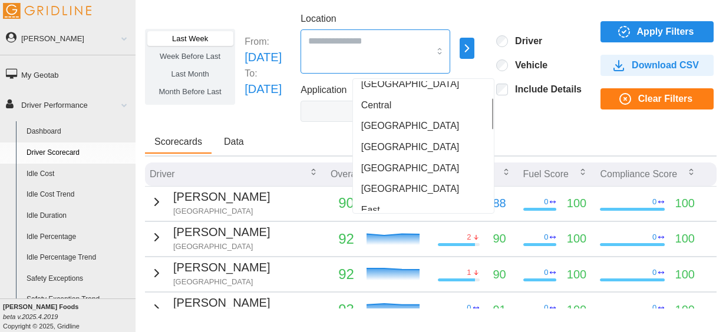
scroll to position [71, 0]
click at [417, 125] on div "Chicago" at bounding box center [423, 125] width 136 height 21
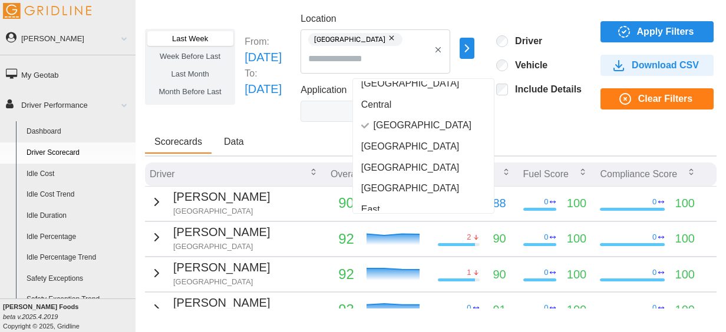
click at [631, 31] on icon "button" at bounding box center [624, 32] width 14 height 14
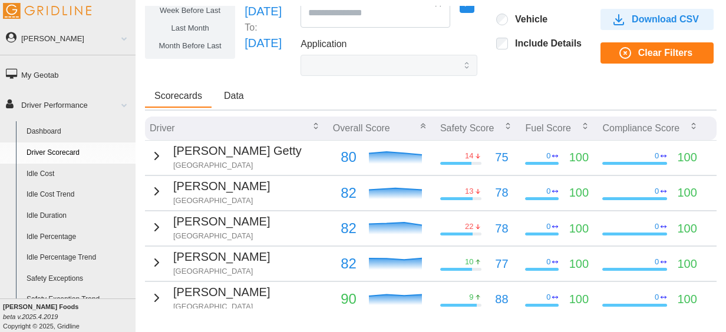
scroll to position [0, 0]
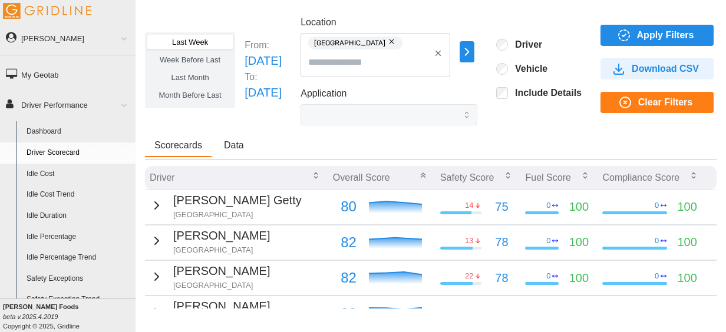
click at [400, 42] on button "button" at bounding box center [392, 41] width 14 height 13
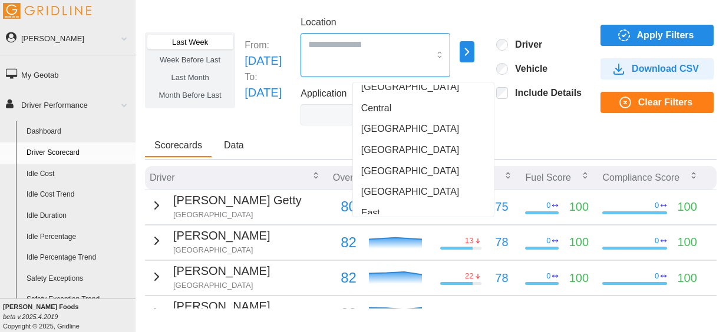
click at [403, 43] on input "Location" at bounding box center [368, 44] width 121 height 15
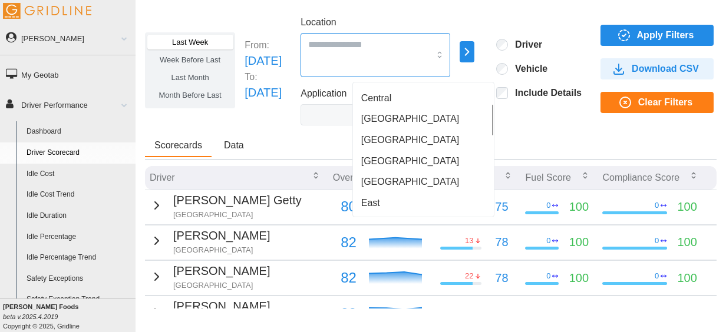
scroll to position [80, 0]
click at [398, 148] on div "Dallas" at bounding box center [423, 140] width 136 height 21
click at [631, 31] on icon "button" at bounding box center [624, 35] width 14 height 14
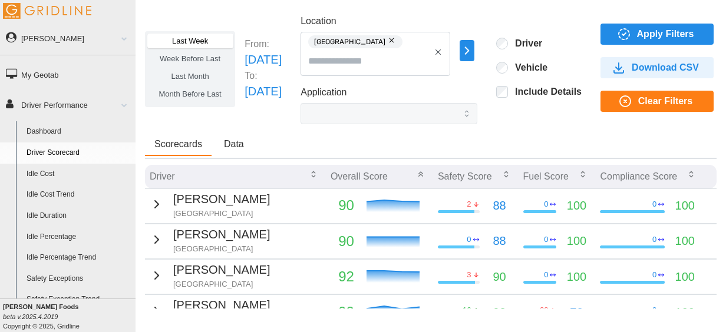
scroll to position [0, 0]
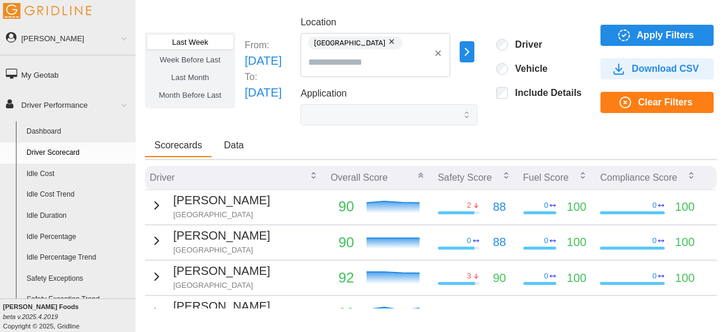
click at [390, 47] on button "button" at bounding box center [392, 41] width 14 height 13
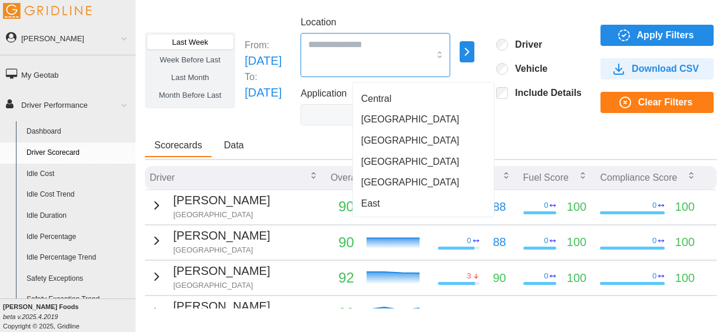
click at [390, 47] on input "Location" at bounding box center [368, 44] width 121 height 15
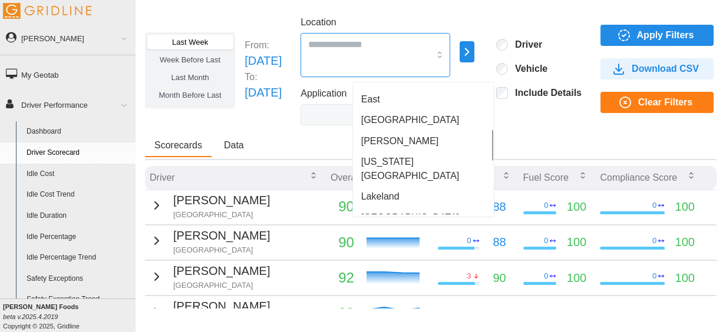
scroll to position [187, 0]
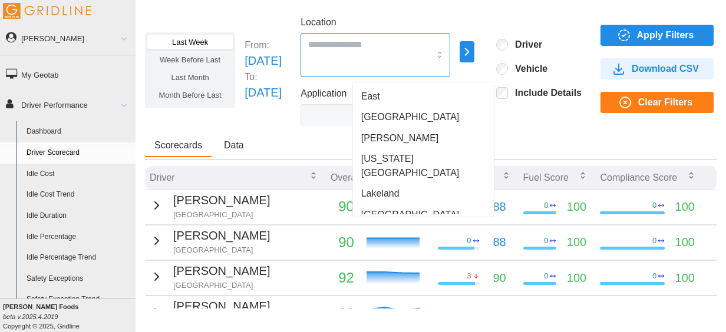
click at [414, 119] on div "Houston" at bounding box center [423, 117] width 136 height 21
click at [556, 121] on div "Last Week Week Before Last Last Month Month Before Last From: Sun Sep 07 2025 T…" at bounding box center [431, 70] width 572 height 110
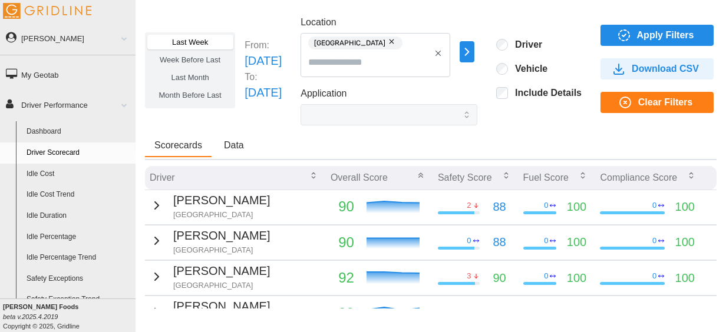
click at [681, 34] on span "Apply Filters" at bounding box center [665, 35] width 57 height 20
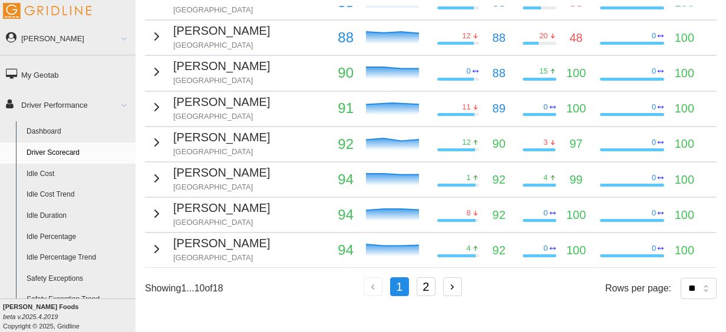
scroll to position [281, 0]
click at [698, 278] on select "** ** ** **" at bounding box center [699, 288] width 36 height 21
select select "**"
click at [681, 299] on select "** ** ** **" at bounding box center [699, 288] width 36 height 21
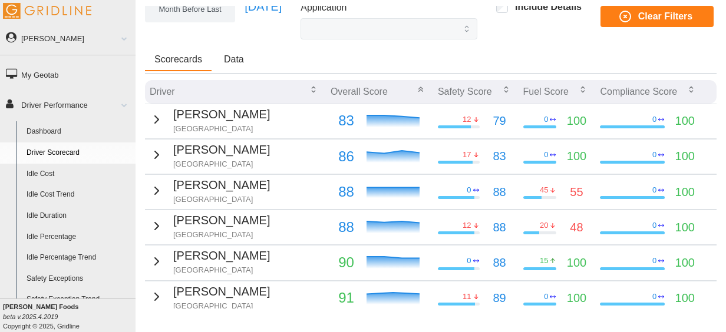
scroll to position [0, 0]
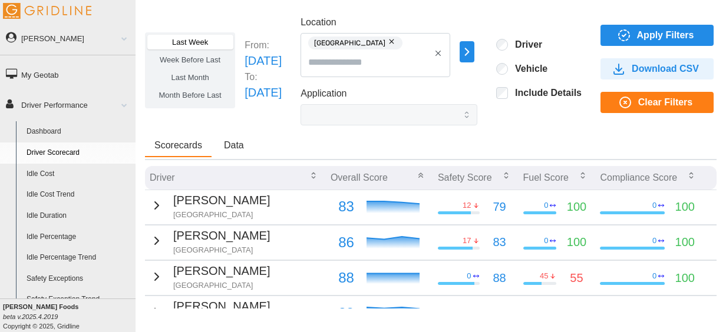
click at [400, 40] on button "button" at bounding box center [392, 41] width 14 height 13
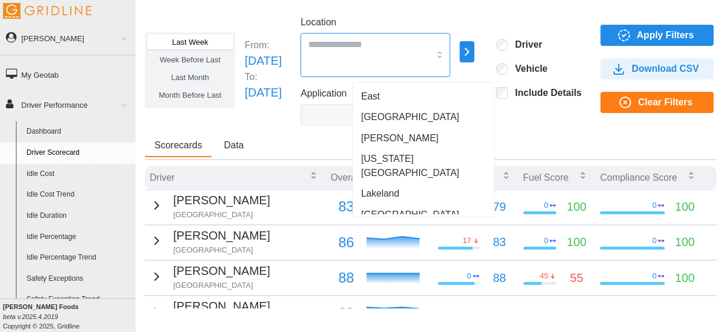
click at [401, 42] on input "Location" at bounding box center [368, 44] width 121 height 15
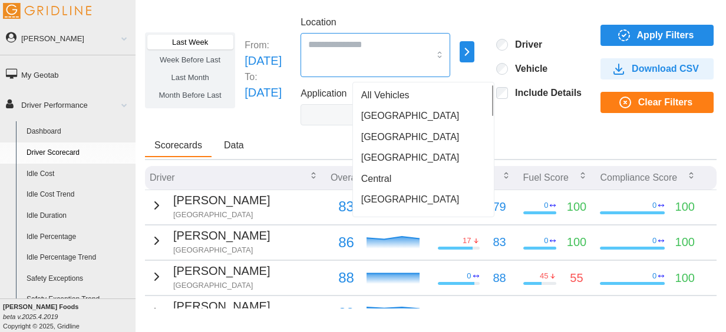
click at [387, 182] on span "Central" at bounding box center [376, 179] width 31 height 14
click at [631, 39] on icon "button" at bounding box center [624, 35] width 14 height 14
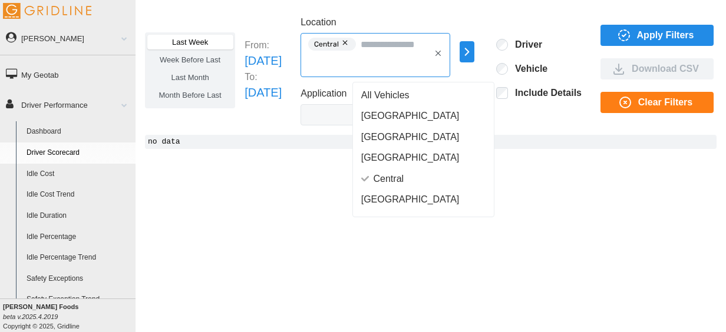
click at [356, 47] on span "Central" at bounding box center [332, 44] width 48 height 13
click at [353, 44] on button "button" at bounding box center [346, 43] width 14 height 13
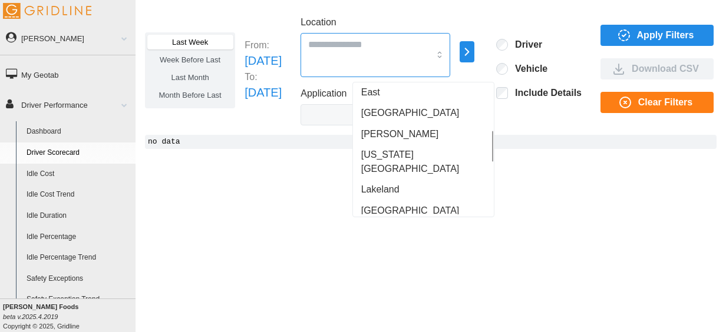
scroll to position [191, 0]
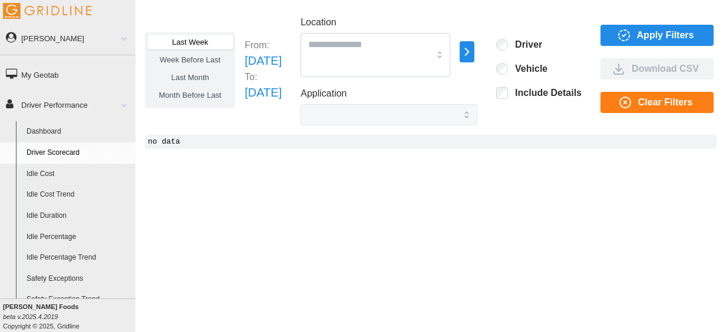
click at [282, 114] on div "Last Week Week Before Last Last Month Month Before Last From: Sun Sep 07 2025 T…" at bounding box center [431, 70] width 572 height 110
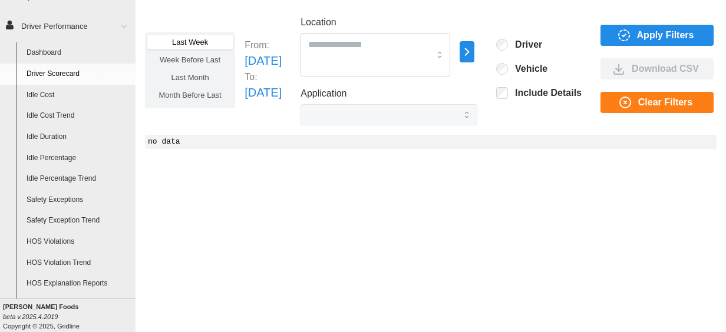
scroll to position [81, 0]
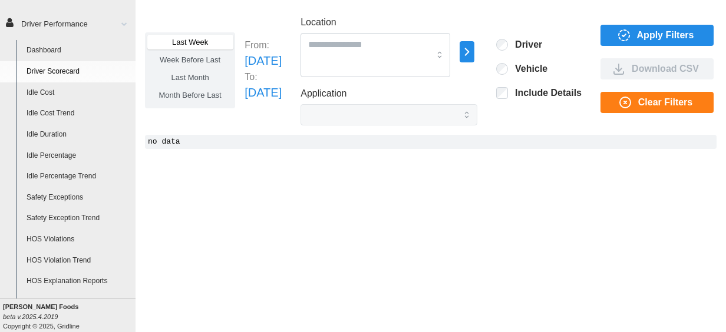
click at [44, 202] on link "Safety Exceptions" at bounding box center [78, 197] width 114 height 21
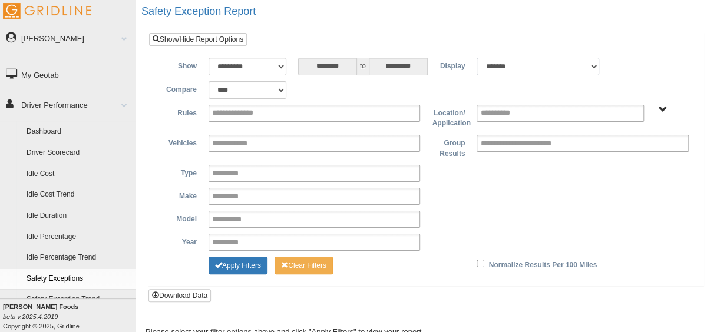
click at [486, 64] on select "******* ******" at bounding box center [538, 67] width 123 height 18
select select "**"
click at [477, 58] on select "******* ******" at bounding box center [538, 67] width 123 height 18
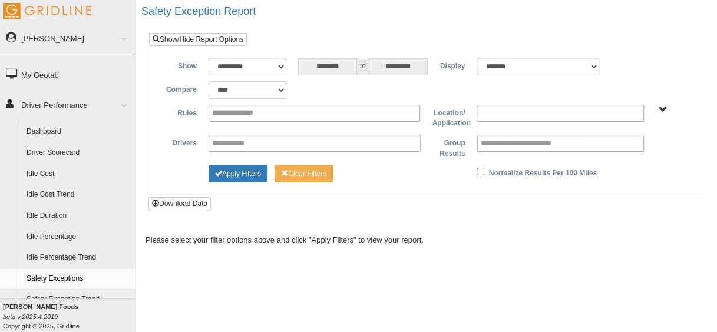
click at [497, 109] on input "text" at bounding box center [505, 113] width 51 height 15
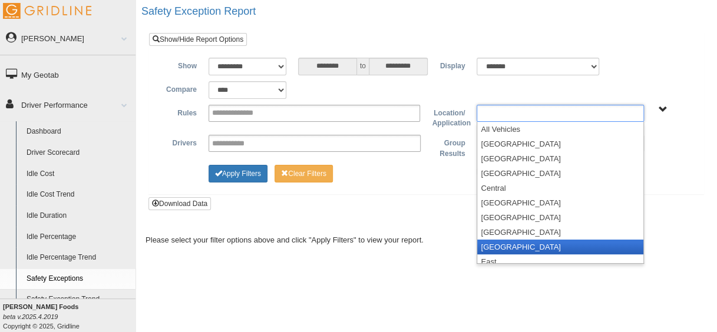
scroll to position [27, 0]
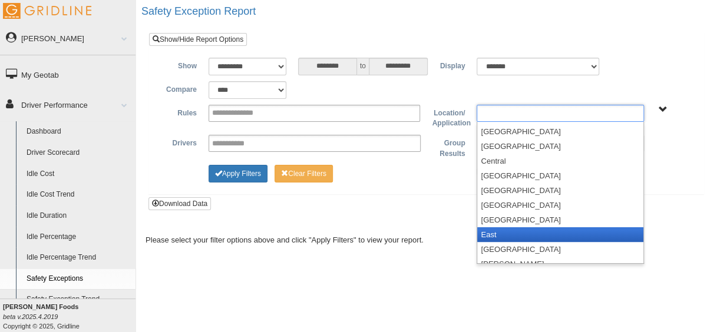
click at [497, 231] on li "East" at bounding box center [560, 234] width 166 height 15
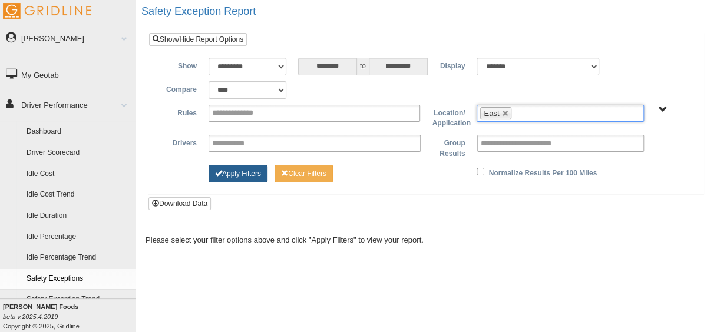
click at [234, 179] on button "Apply Filters" at bounding box center [238, 174] width 59 height 18
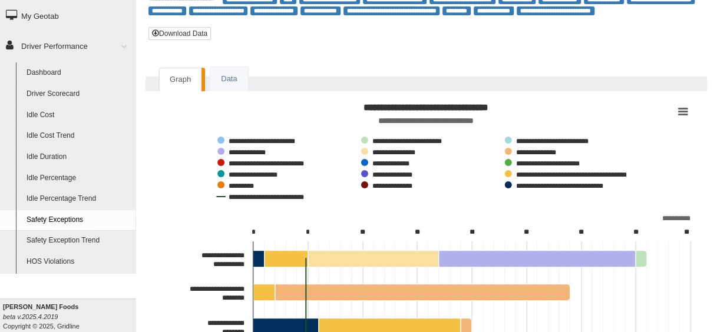
scroll to position [56, 0]
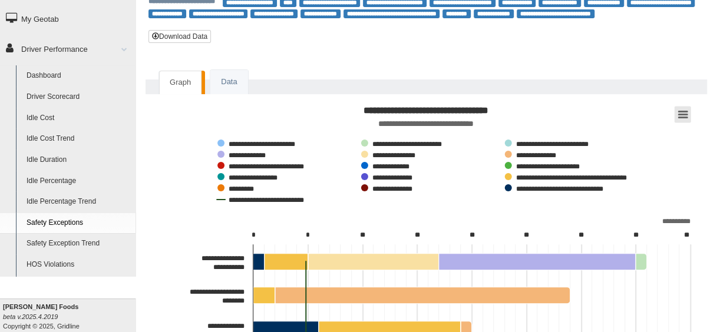
click at [684, 118] on button "View chart menu, Safety Exceptions Grouped by Driver" at bounding box center [683, 115] width 17 height 17
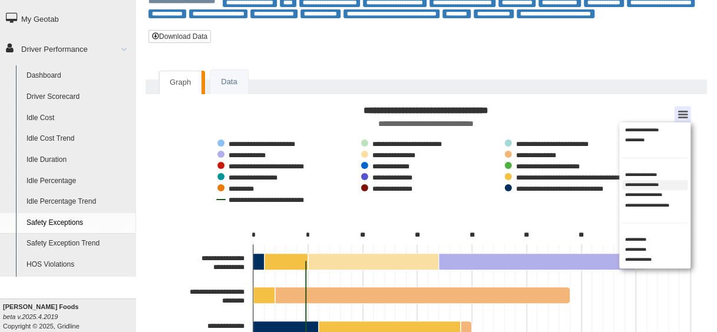
click at [659, 183] on li "**********" at bounding box center [654, 185] width 65 height 10
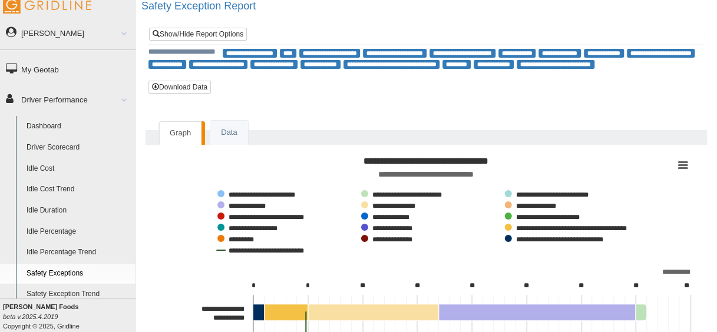
scroll to position [0, 0]
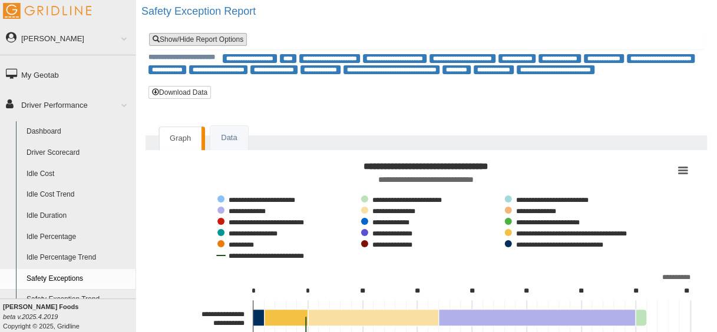
click at [225, 42] on link "Show/Hide Report Options" at bounding box center [198, 39] width 98 height 13
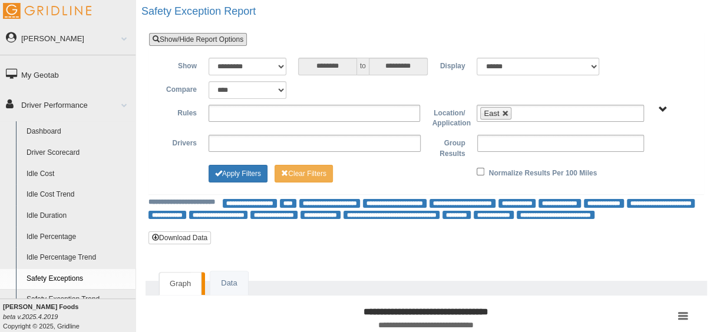
click at [502, 111] on link at bounding box center [505, 113] width 7 height 7
type input "**********"
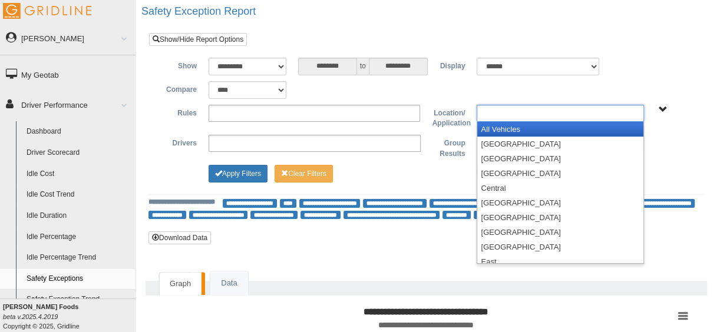
click at [502, 111] on input "text" at bounding box center [505, 113] width 51 height 15
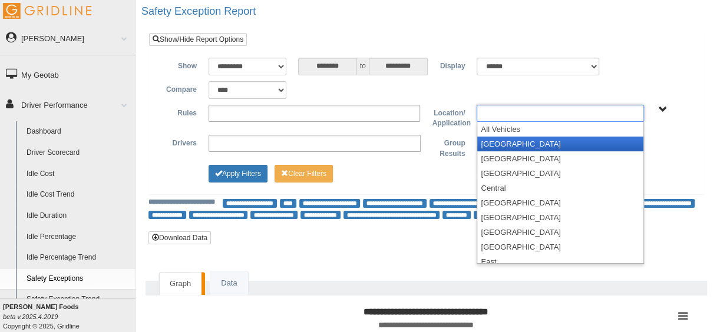
click at [502, 150] on li "[GEOGRAPHIC_DATA]" at bounding box center [560, 144] width 166 height 15
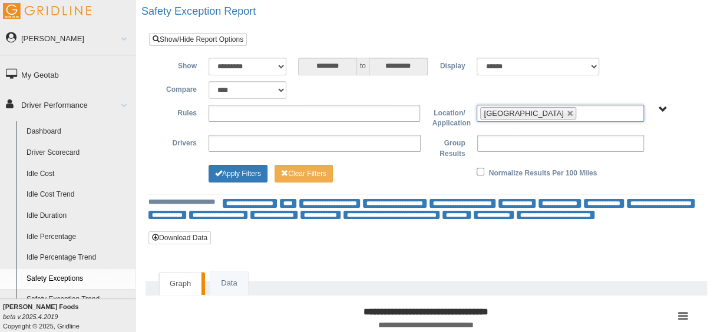
click at [591, 82] on div "**********" at bounding box center [426, 90] width 537 height 18
click at [225, 177] on button "Apply Filters" at bounding box center [238, 174] width 59 height 18
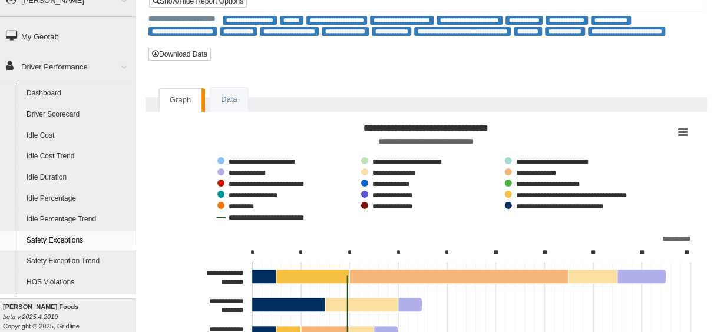
scroll to position [35, 0]
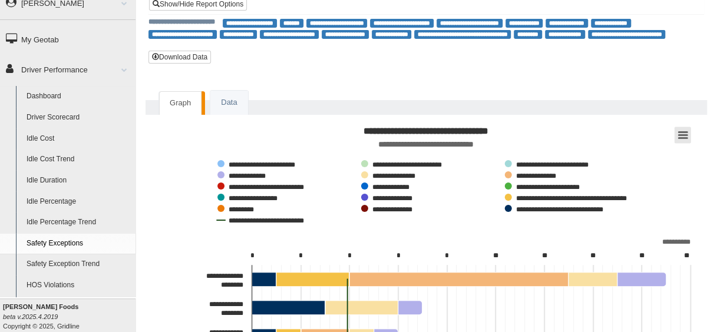
click at [681, 132] on button "View chart menu, Safety Exceptions Grouped by Driver" at bounding box center [683, 135] width 17 height 17
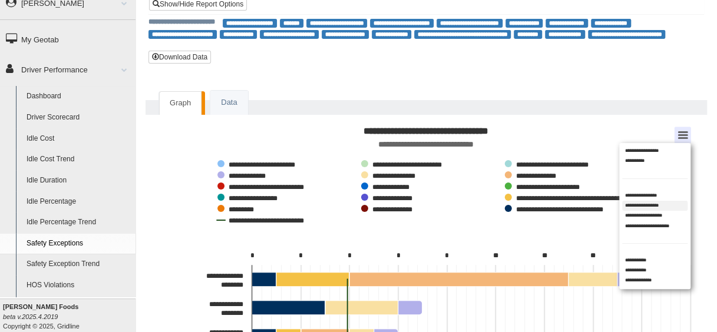
click at [647, 205] on li "**********" at bounding box center [654, 206] width 65 height 10
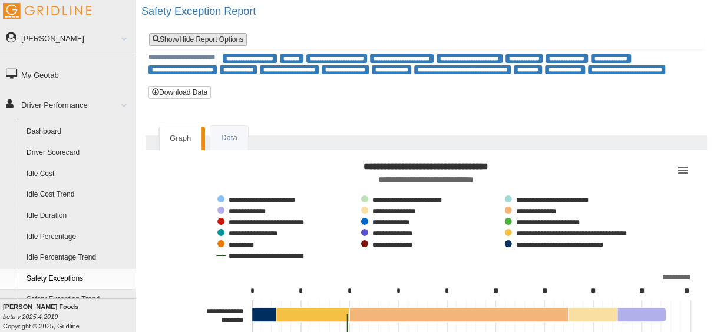
click at [240, 39] on link "Show/Hide Report Options" at bounding box center [198, 39] width 98 height 13
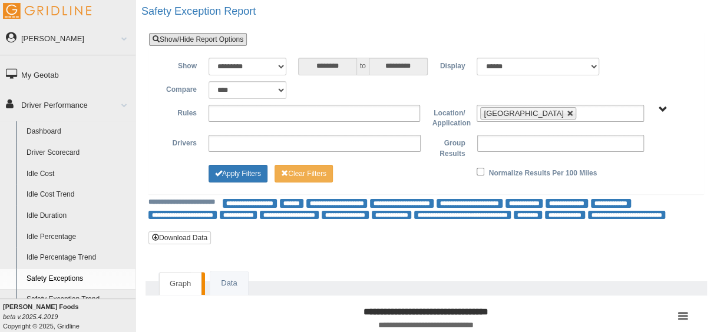
click at [567, 112] on link at bounding box center [570, 113] width 7 height 7
type input "**********"
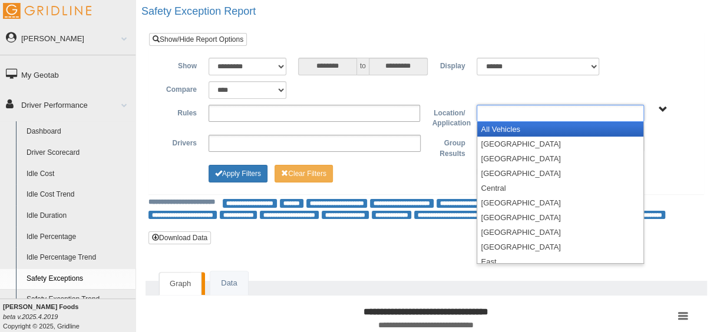
click at [516, 112] on input "text" at bounding box center [505, 113] width 51 height 15
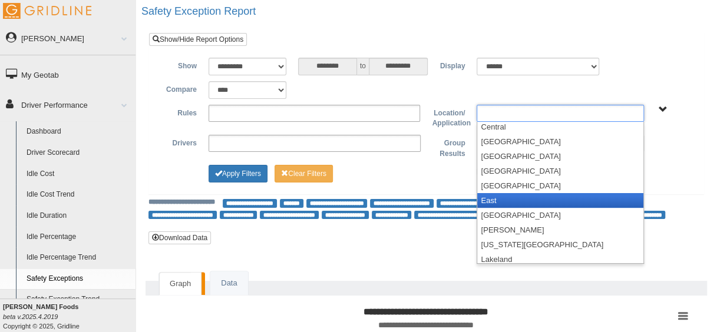
scroll to position [62, 0]
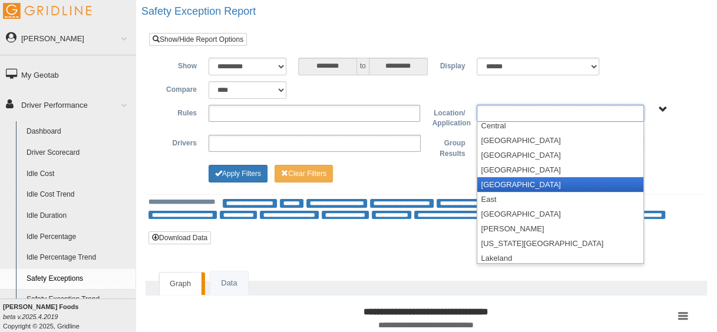
click at [503, 179] on li "[GEOGRAPHIC_DATA]" at bounding box center [560, 184] width 166 height 15
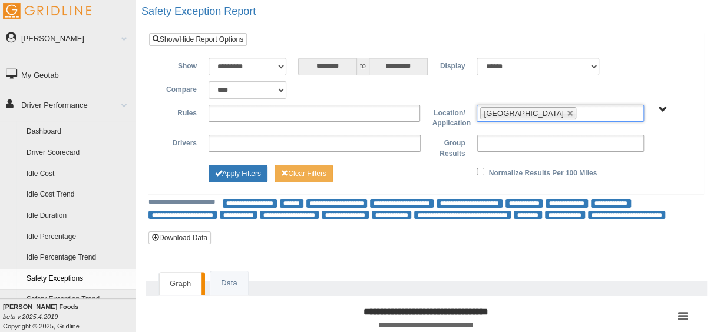
click at [649, 58] on div "**********" at bounding box center [426, 67] width 537 height 18
click at [231, 172] on button "Apply Filters" at bounding box center [238, 174] width 59 height 18
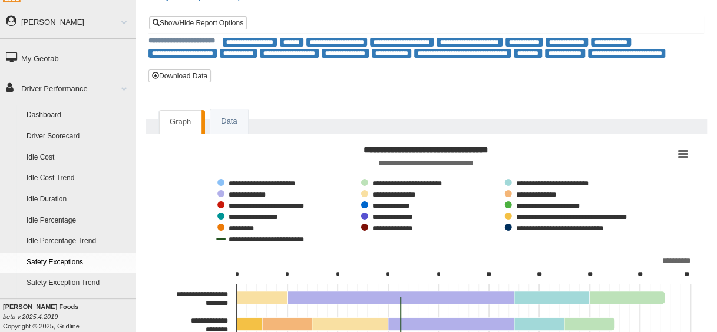
scroll to position [11, 0]
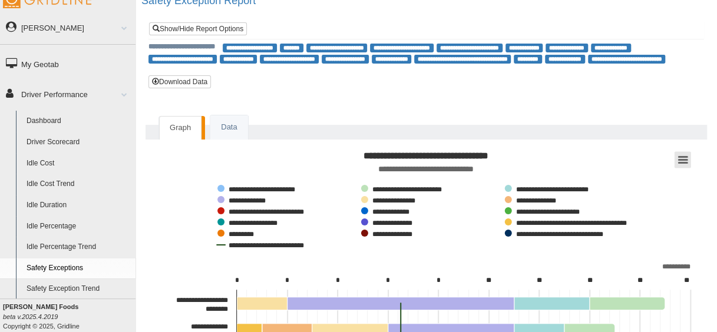
click at [678, 159] on button "View chart menu, Safety Exceptions Grouped by Driver" at bounding box center [683, 160] width 17 height 17
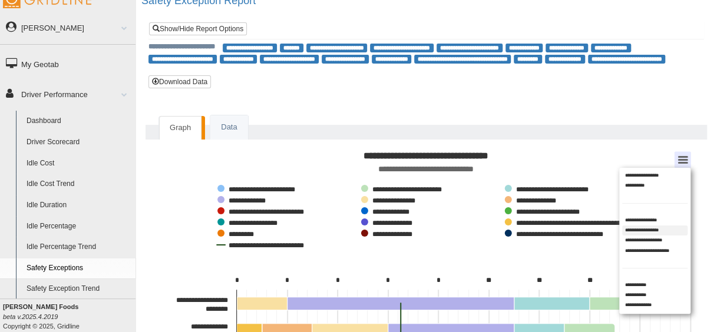
click at [655, 226] on li "**********" at bounding box center [654, 231] width 65 height 10
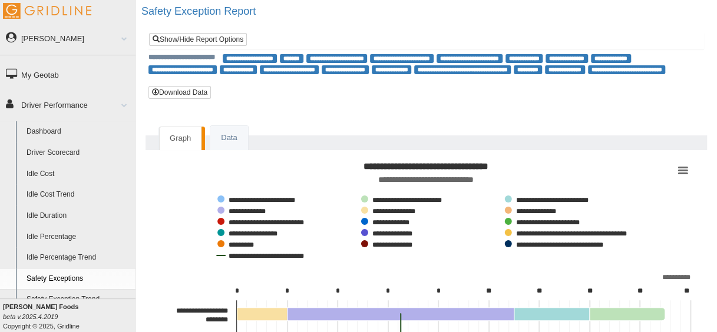
click at [235, 32] on div "**********" at bounding box center [427, 40] width 556 height 17
click at [233, 35] on link "Show/Hide Report Options" at bounding box center [198, 39] width 98 height 13
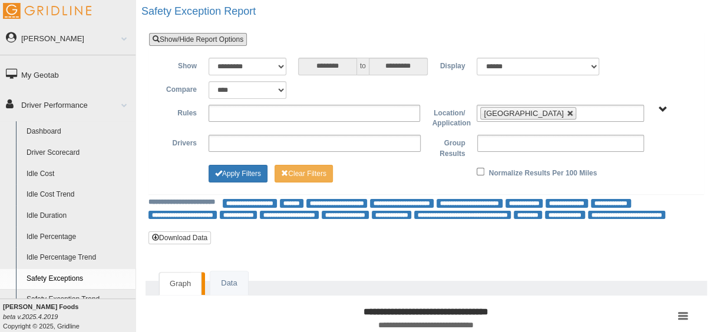
click at [567, 113] on link at bounding box center [570, 113] width 7 height 7
type input "**********"
click at [500, 111] on input "text" at bounding box center [505, 113] width 51 height 15
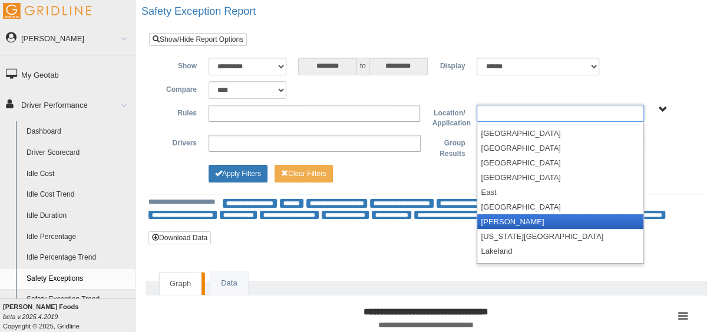
scroll to position [87, 0]
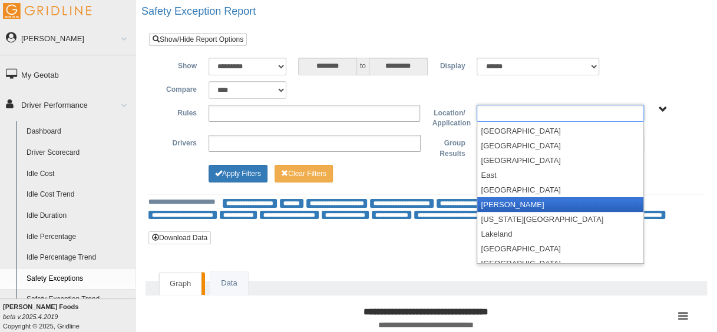
click at [516, 207] on li "[PERSON_NAME]" at bounding box center [560, 204] width 166 height 15
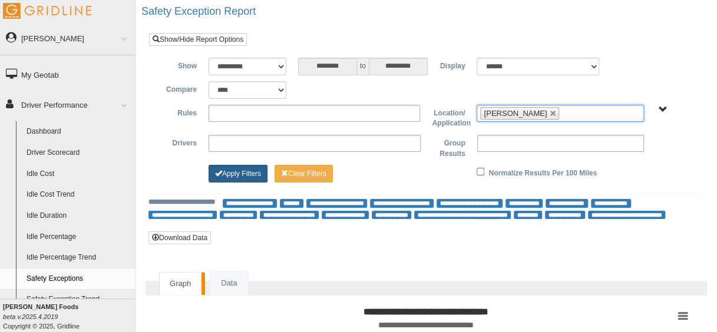
click at [244, 167] on button "Apply Filters" at bounding box center [238, 174] width 59 height 18
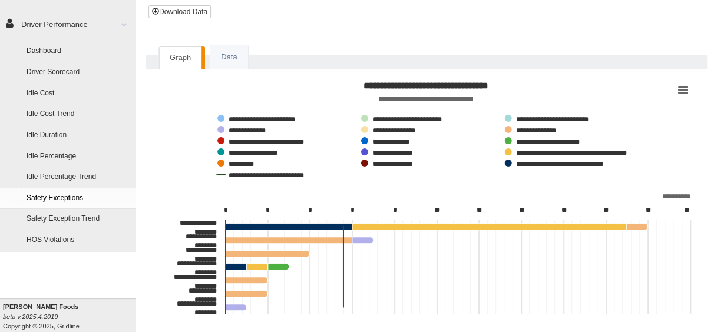
scroll to position [80, 0]
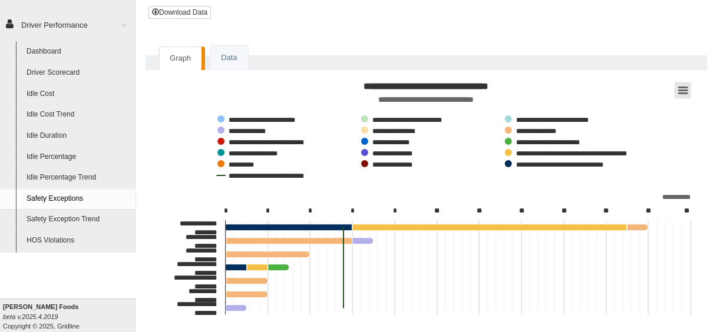
click at [681, 89] on button "View chart menu, Safety Exceptions Grouped by Driver" at bounding box center [683, 91] width 17 height 17
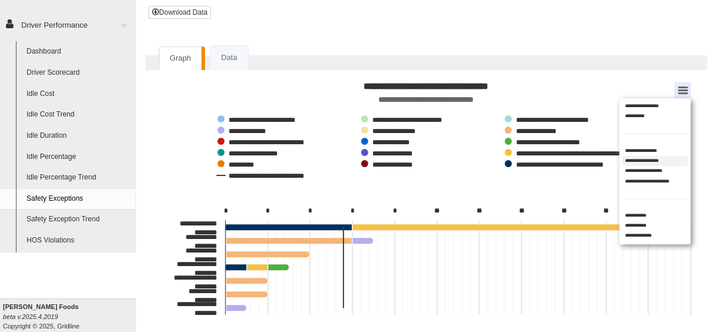
click at [667, 157] on li "**********" at bounding box center [654, 161] width 65 height 10
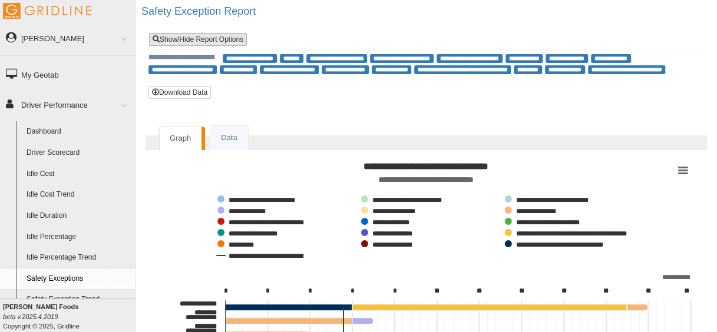
click at [233, 34] on link "Show/Hide Report Options" at bounding box center [198, 39] width 98 height 13
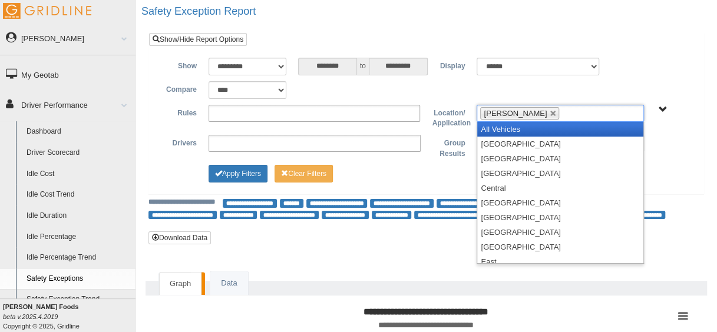
click at [523, 113] on li "[PERSON_NAME]" at bounding box center [519, 113] width 79 height 12
click at [550, 111] on link at bounding box center [553, 113] width 7 height 7
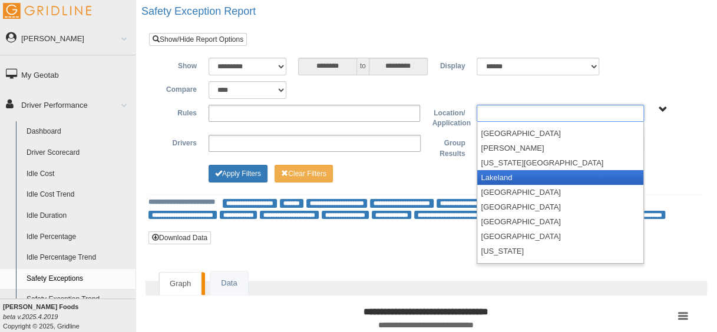
scroll to position [144, 0]
click at [517, 178] on li "Lakeland" at bounding box center [560, 177] width 166 height 15
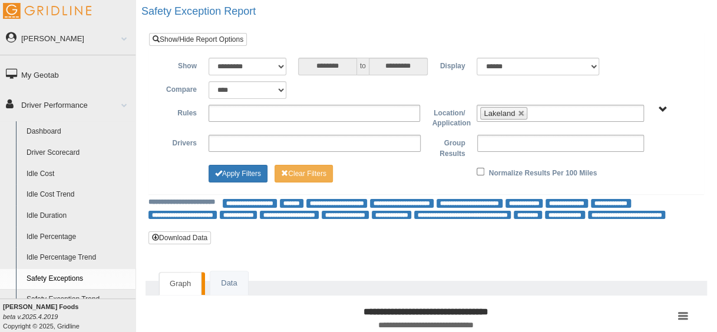
click at [238, 161] on div "**********" at bounding box center [426, 122] width 537 height 128
click at [238, 173] on button "Apply Filters" at bounding box center [238, 174] width 59 height 18
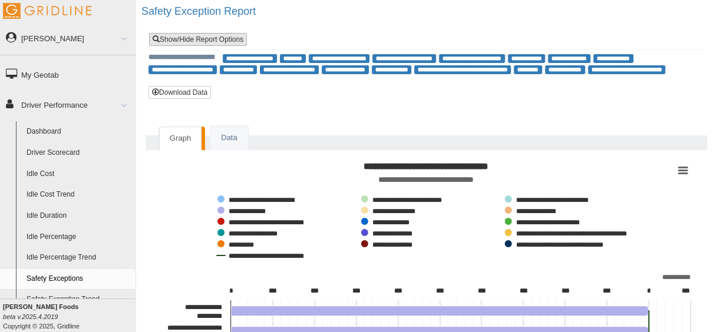
click at [216, 35] on link "Show/Hide Report Options" at bounding box center [198, 39] width 98 height 13
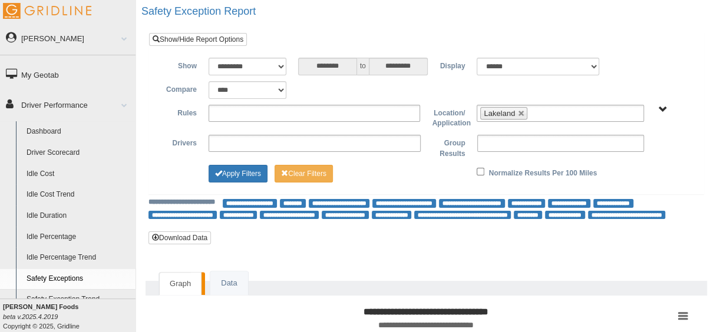
click at [516, 117] on li "Lakeland" at bounding box center [503, 113] width 47 height 12
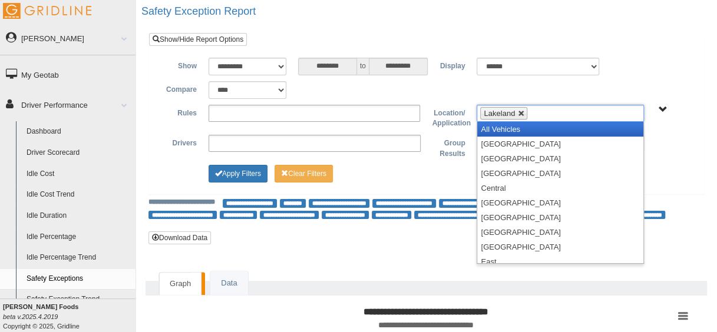
click at [521, 114] on link at bounding box center [521, 113] width 7 height 7
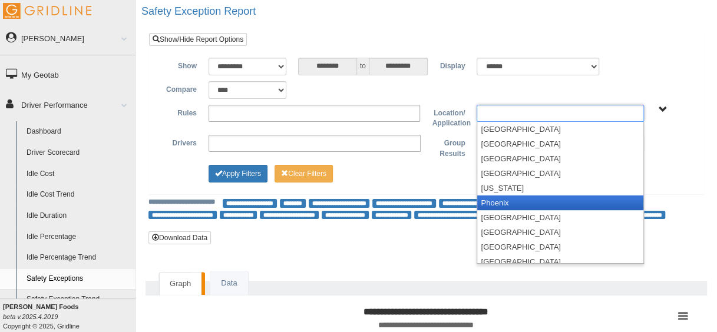
scroll to position [210, 0]
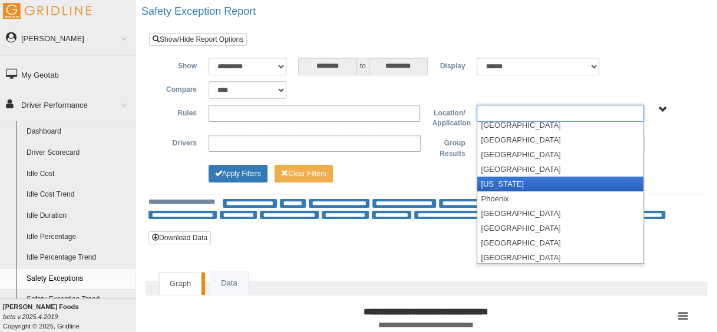
click at [549, 180] on li "[US_STATE]" at bounding box center [560, 184] width 166 height 15
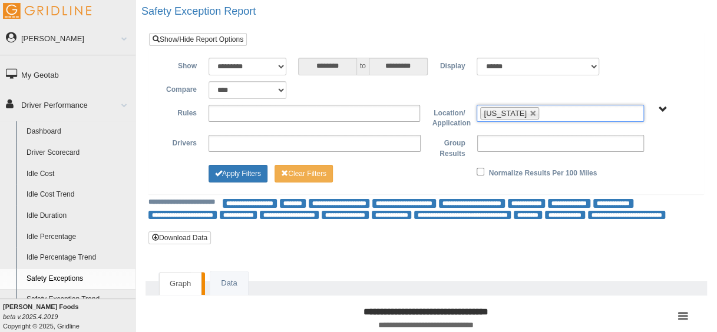
click at [425, 168] on div "Apply Filters Clear Filters" at bounding box center [315, 172] width 224 height 14
click at [248, 172] on button "Apply Filters" at bounding box center [238, 174] width 59 height 18
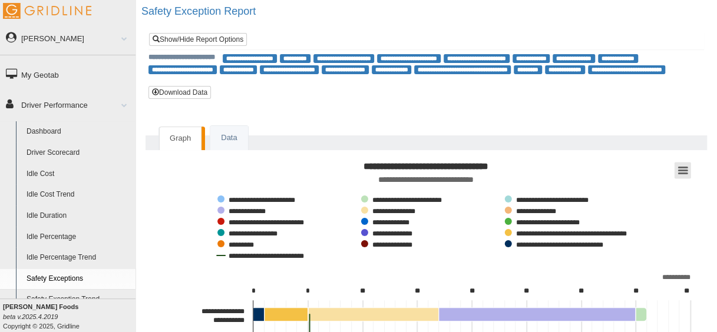
click at [685, 174] on button "View chart menu, Safety Exceptions Grouped by Driver" at bounding box center [683, 171] width 17 height 17
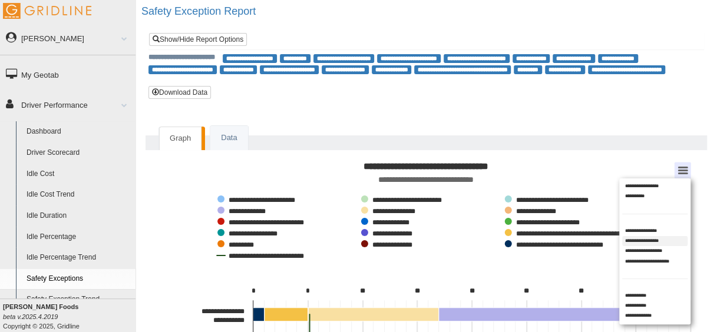
click at [639, 239] on li "**********" at bounding box center [654, 241] width 65 height 10
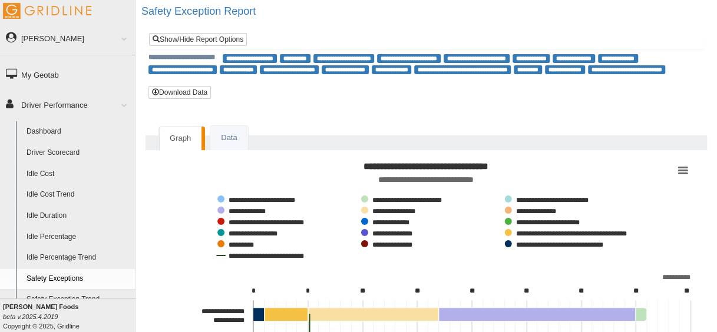
click at [196, 41] on link "Show/Hide Report Options" at bounding box center [198, 39] width 98 height 13
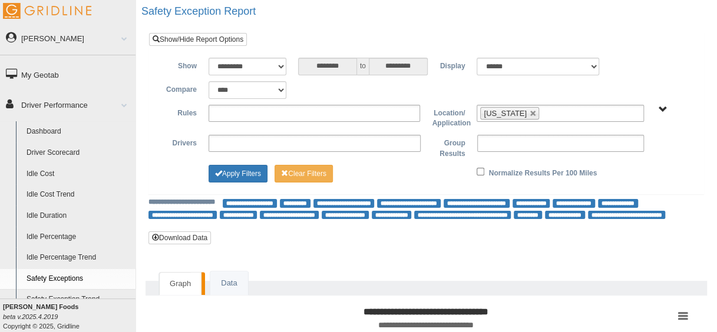
click at [526, 112] on li "[US_STATE]" at bounding box center [509, 113] width 58 height 12
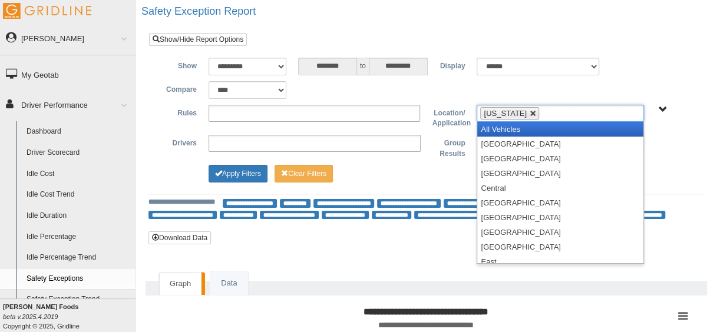
click at [530, 113] on link at bounding box center [533, 113] width 7 height 7
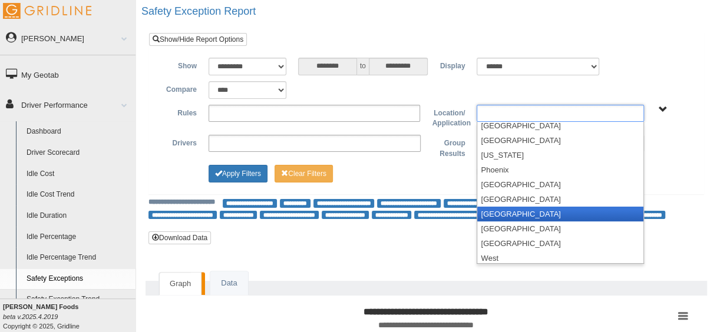
scroll to position [242, 0]
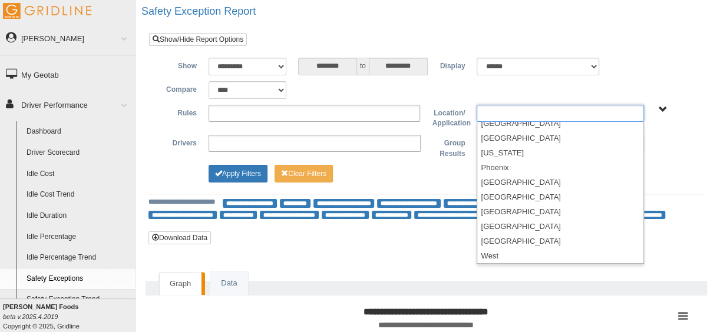
click at [440, 183] on div "**********" at bounding box center [426, 122] width 537 height 128
type input "**********"
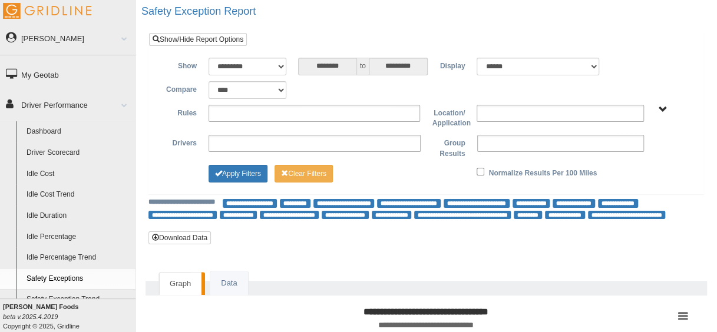
click at [520, 117] on input "text" at bounding box center [505, 113] width 51 height 15
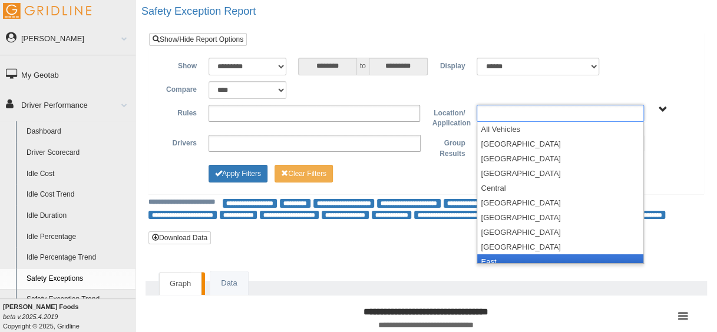
scroll to position [6, 0]
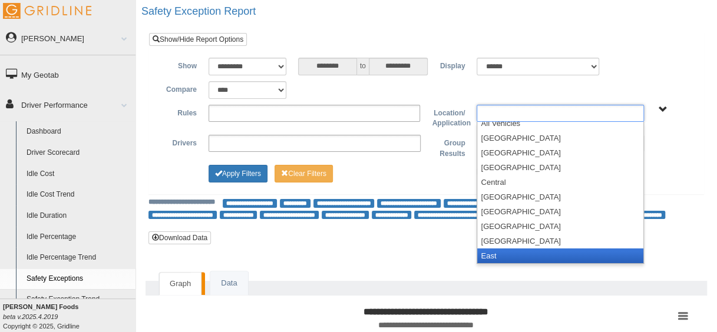
click at [492, 255] on li "East" at bounding box center [560, 256] width 166 height 15
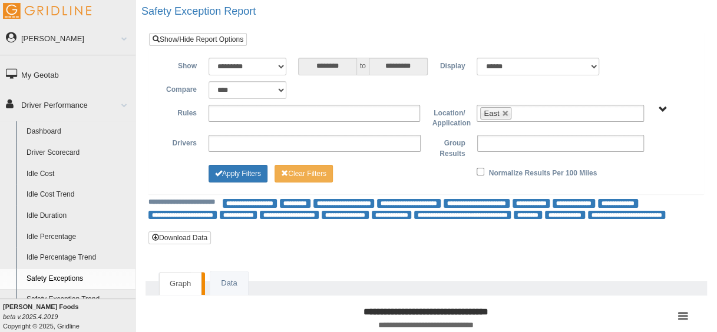
click at [206, 180] on div "**********" at bounding box center [426, 122] width 537 height 128
click at [226, 173] on button "Apply Filters" at bounding box center [238, 174] width 59 height 18
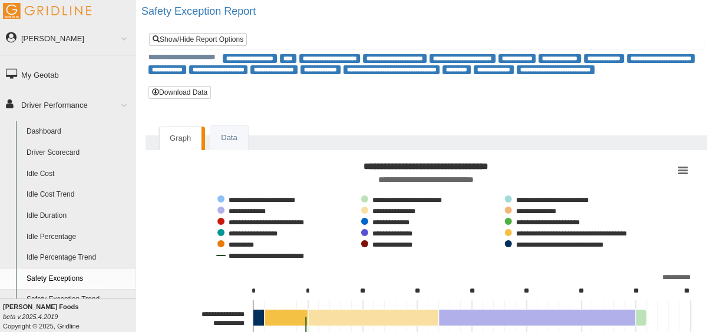
click at [46, 129] on link "Dashboard" at bounding box center [78, 131] width 114 height 21
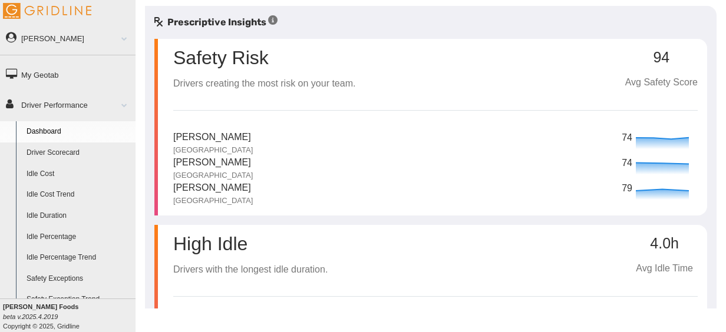
scroll to position [113, 0]
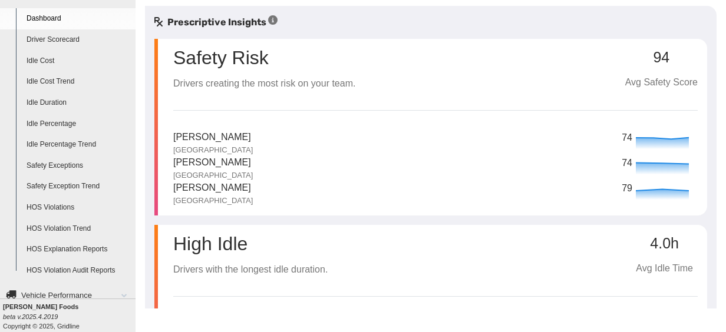
click at [45, 183] on link "Safety Exception Trend" at bounding box center [78, 186] width 114 height 21
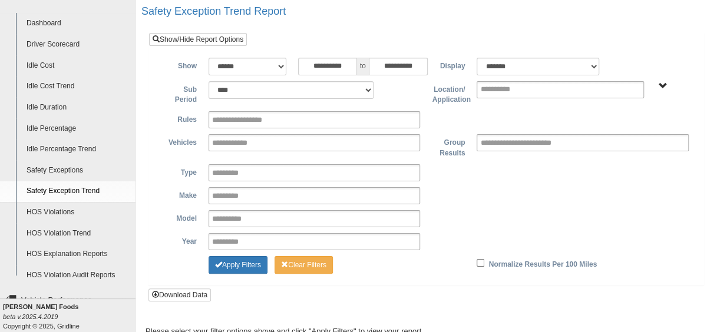
scroll to position [113, 0]
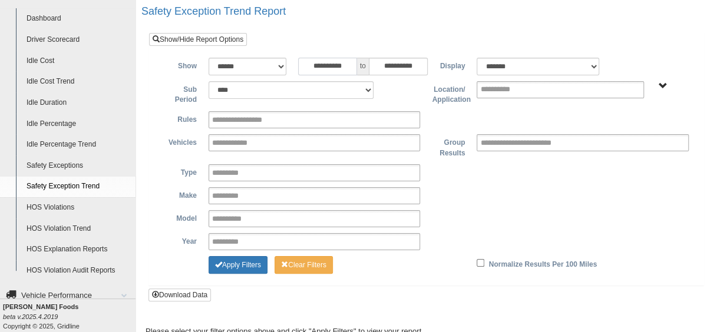
click at [331, 60] on input "**********" at bounding box center [327, 67] width 59 height 18
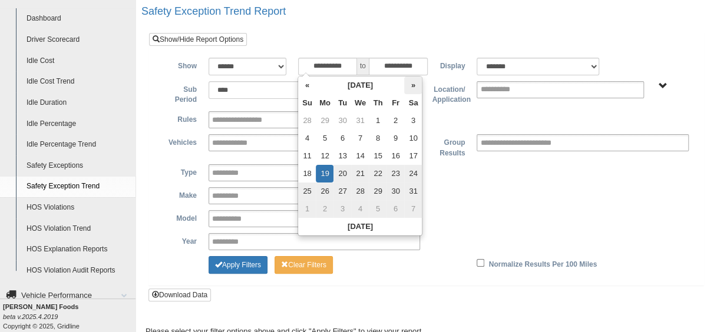
click at [414, 85] on th "»" at bounding box center [413, 86] width 18 height 18
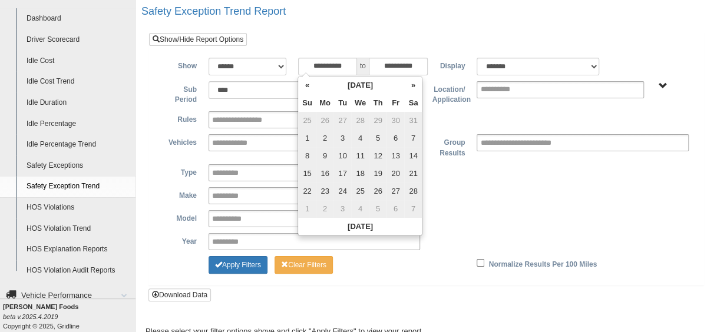
click at [414, 85] on th "»" at bounding box center [413, 86] width 18 height 18
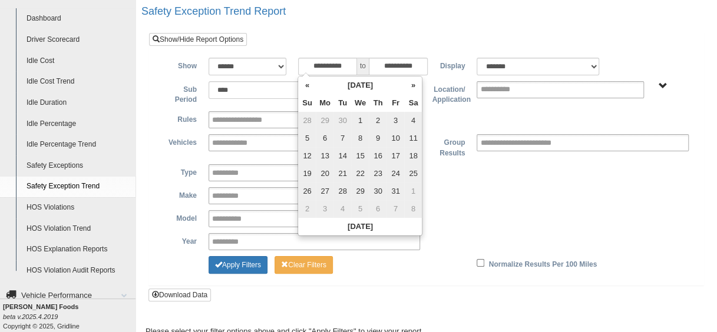
click at [414, 85] on th "»" at bounding box center [413, 86] width 18 height 18
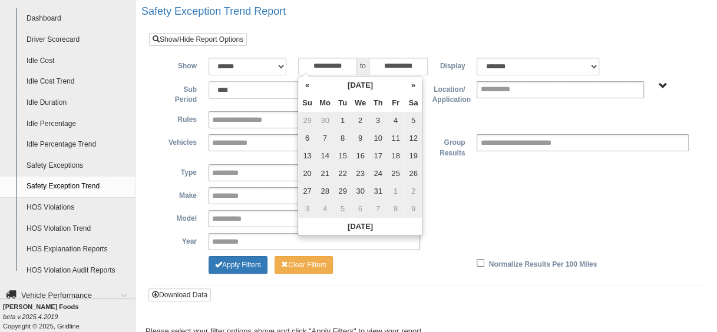
click at [414, 85] on th "»" at bounding box center [413, 86] width 18 height 18
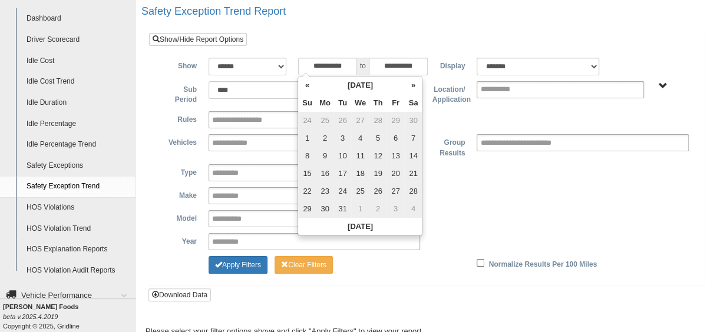
click at [414, 85] on th "»" at bounding box center [413, 86] width 18 height 18
click at [367, 228] on th "Today" at bounding box center [360, 227] width 124 height 18
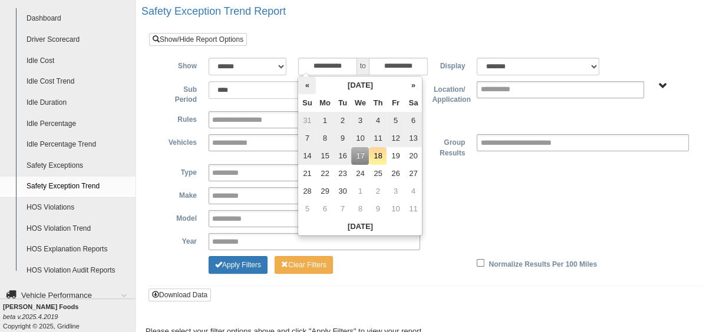
click at [304, 85] on th "«" at bounding box center [307, 86] width 18 height 18
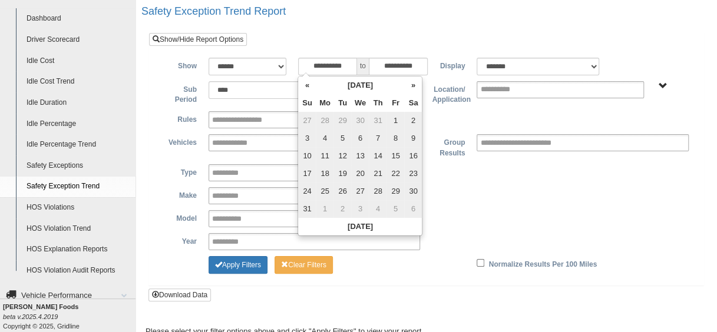
click at [304, 85] on th "«" at bounding box center [307, 86] width 18 height 18
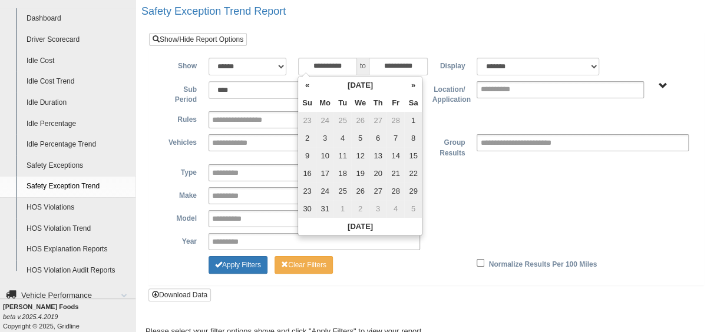
click at [304, 85] on th "«" at bounding box center [307, 86] width 18 height 18
click at [360, 123] on td "1" at bounding box center [360, 121] width 18 height 18
type input "**********"
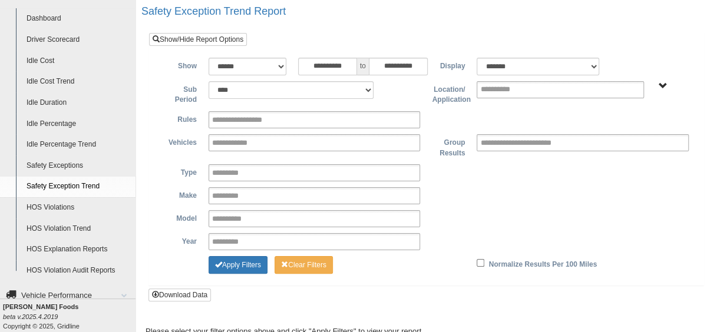
click at [490, 190] on div "**********" at bounding box center [426, 195] width 537 height 17
click at [522, 70] on select "******* ******" at bounding box center [538, 67] width 123 height 18
select select "**"
click at [477, 58] on select "******* ******" at bounding box center [538, 67] width 123 height 18
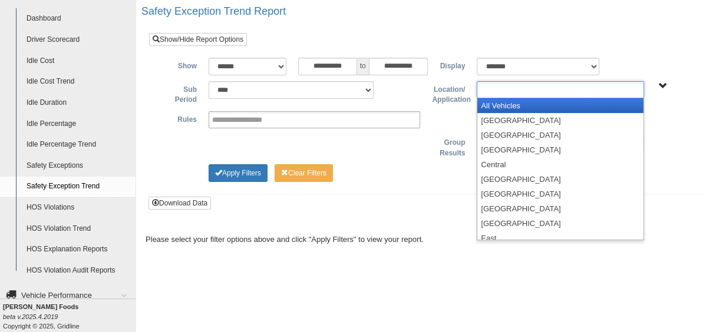
click at [498, 89] on input "text" at bounding box center [505, 90] width 51 height 15
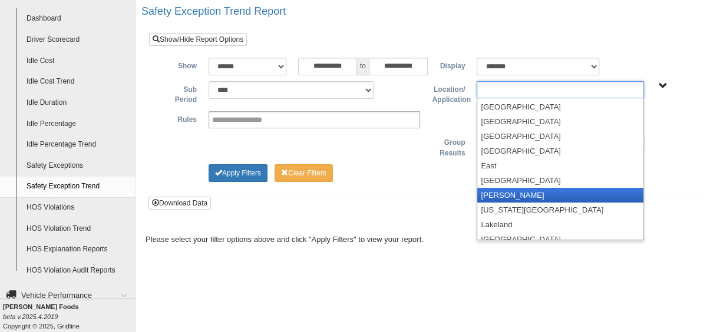
scroll to position [73, 0]
click at [510, 198] on li "[PERSON_NAME]" at bounding box center [560, 194] width 166 height 15
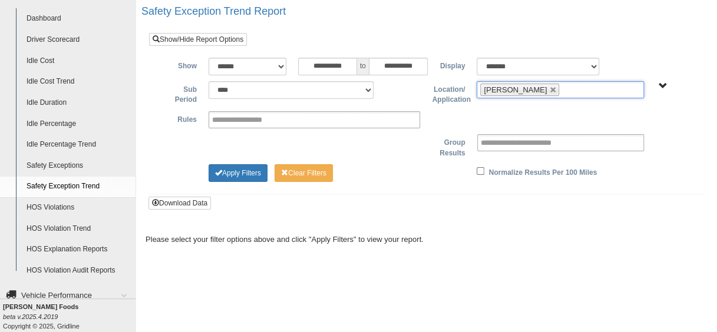
click at [397, 161] on div "**********" at bounding box center [426, 121] width 537 height 127
click at [243, 171] on button "Apply Filters" at bounding box center [238, 173] width 59 height 18
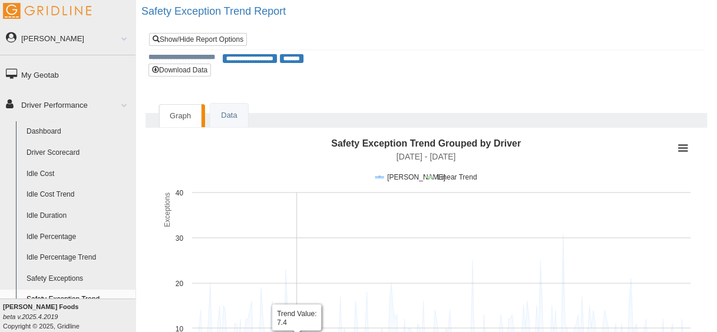
click at [291, 156] on rect "Interactive chart" at bounding box center [426, 266] width 541 height 265
click at [206, 40] on link "Show/Hide Report Options" at bounding box center [198, 39] width 98 height 13
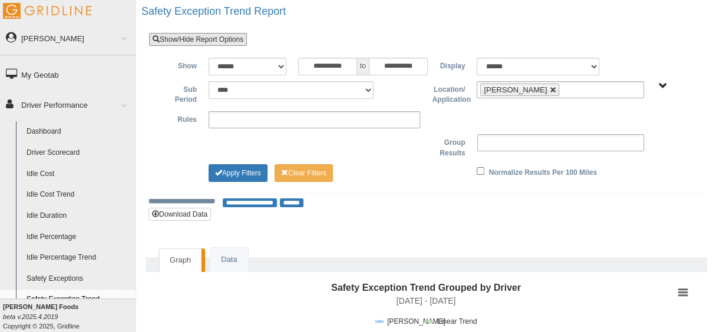
click at [550, 89] on link at bounding box center [553, 90] width 7 height 7
type input "**********"
click at [522, 89] on input "**********" at bounding box center [505, 90] width 51 height 15
click at [522, 89] on input "text" at bounding box center [505, 90] width 51 height 15
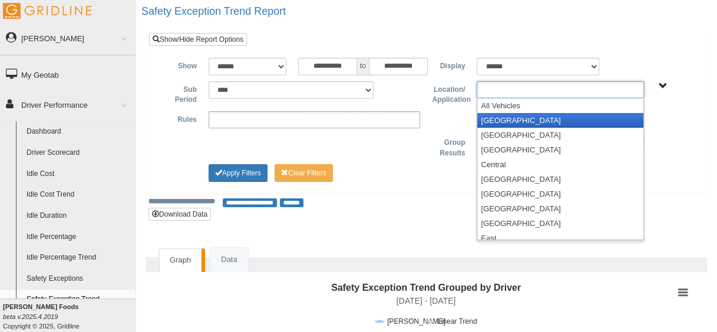
click at [513, 117] on li "[GEOGRAPHIC_DATA]" at bounding box center [560, 120] width 166 height 15
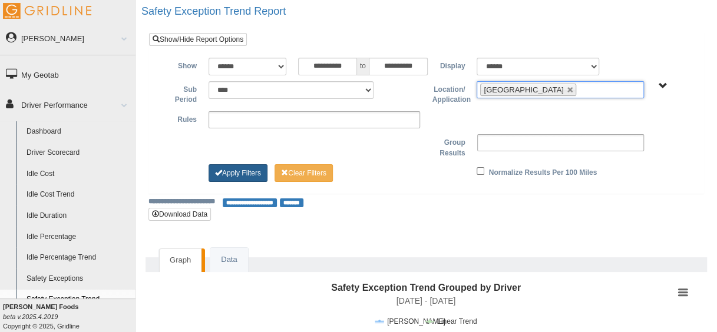
click at [213, 177] on button "Apply Filters" at bounding box center [238, 173] width 59 height 18
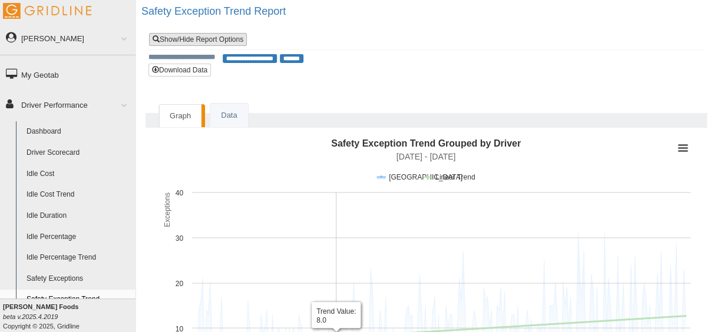
click at [205, 33] on link "Show/Hide Report Options" at bounding box center [198, 39] width 98 height 13
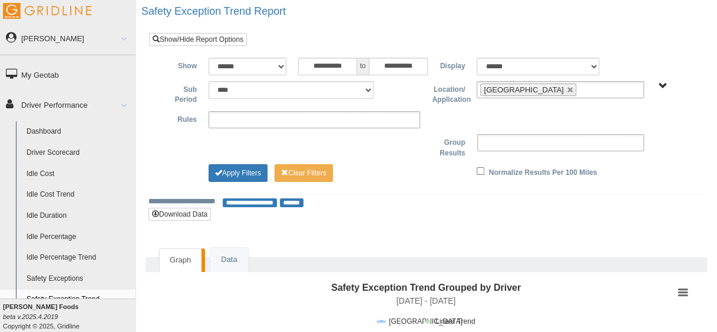
click at [509, 88] on li "[GEOGRAPHIC_DATA]" at bounding box center [527, 90] width 95 height 12
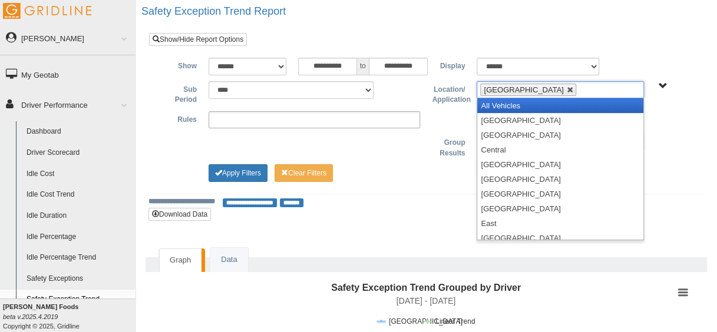
click at [567, 88] on link at bounding box center [570, 90] width 7 height 7
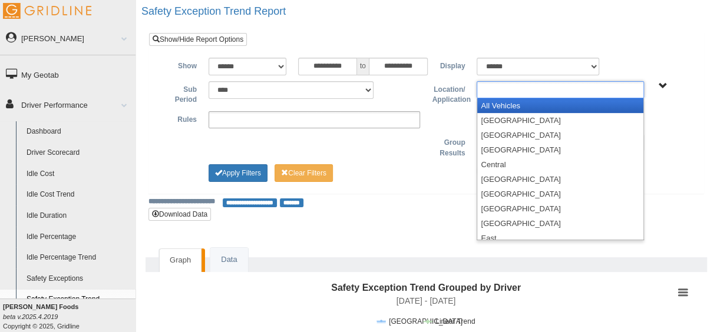
click at [515, 88] on ul at bounding box center [560, 89] width 167 height 17
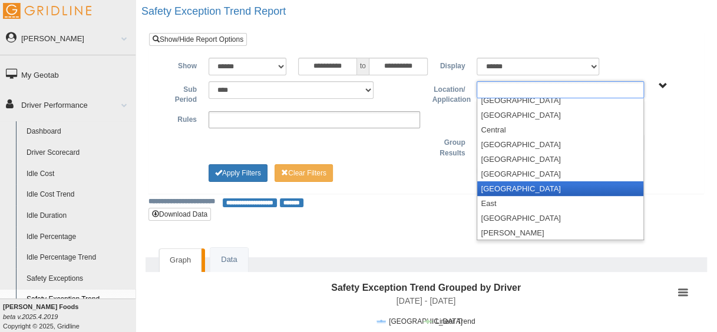
scroll to position [35, 0]
click at [529, 191] on li "[GEOGRAPHIC_DATA]" at bounding box center [560, 188] width 166 height 15
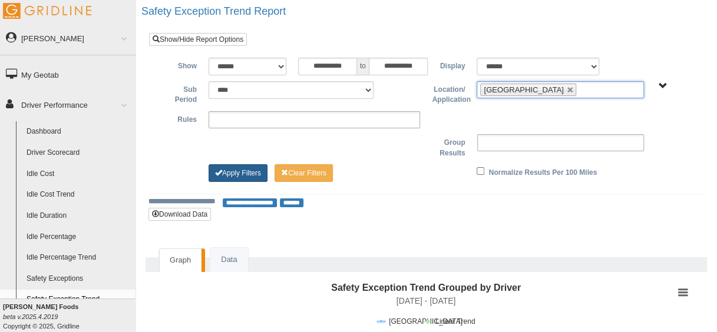
click at [235, 177] on button "Apply Filters" at bounding box center [238, 173] width 59 height 18
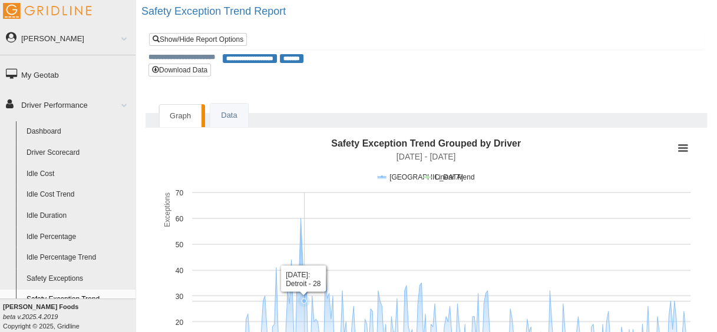
click at [305, 282] on icon "Interactive chart" at bounding box center [441, 296] width 489 height 155
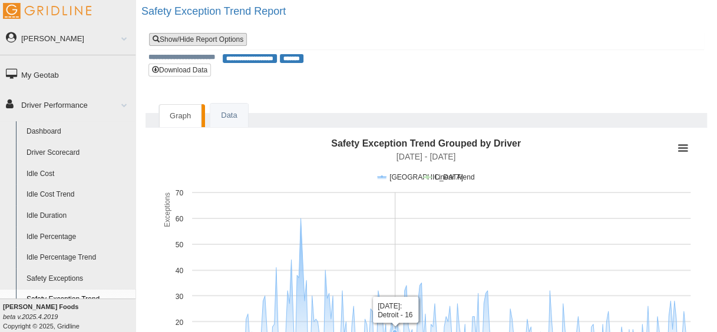
click at [222, 42] on link "Show/Hide Report Options" at bounding box center [198, 39] width 98 height 13
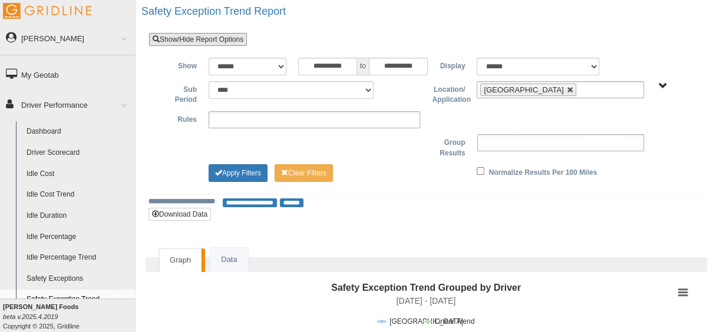
click at [567, 87] on link at bounding box center [570, 90] width 7 height 7
type input "**********"
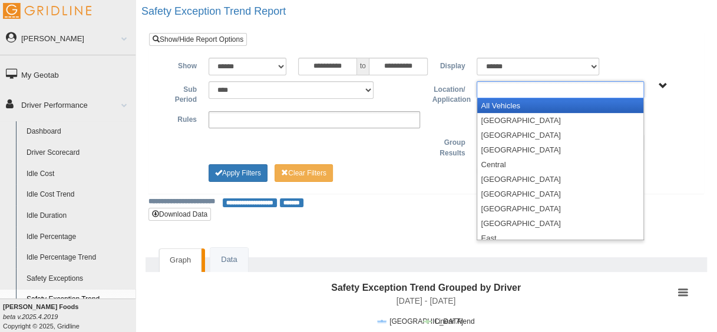
click at [516, 88] on input "text" at bounding box center [505, 90] width 51 height 15
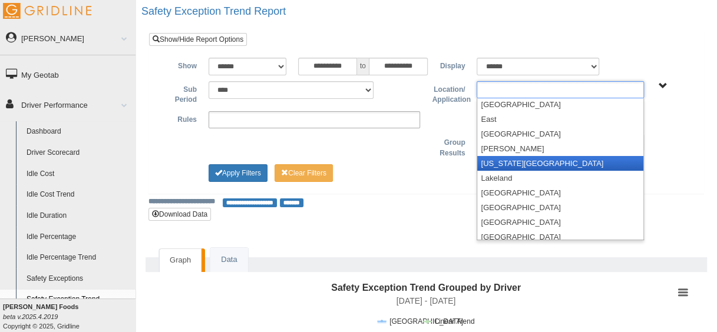
scroll to position [120, 0]
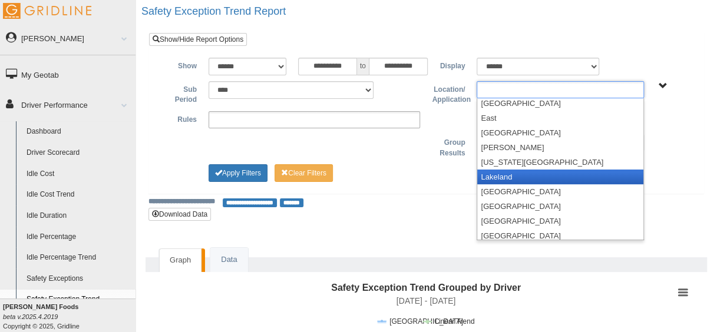
click at [528, 174] on li "Lakeland" at bounding box center [560, 177] width 166 height 15
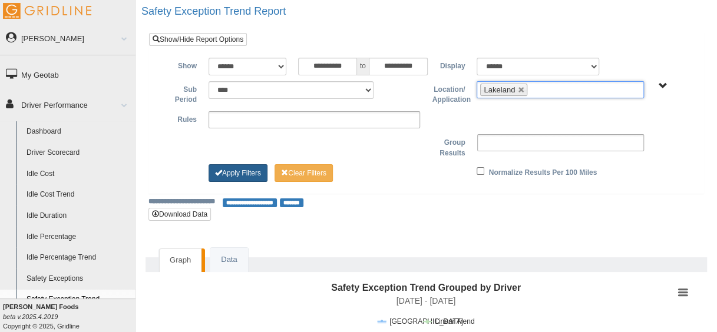
click at [238, 179] on button "Apply Filters" at bounding box center [238, 173] width 59 height 18
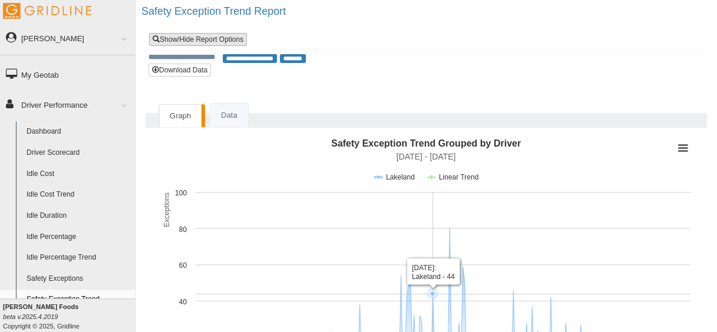
click at [236, 39] on link "Show/Hide Report Options" at bounding box center [198, 39] width 98 height 13
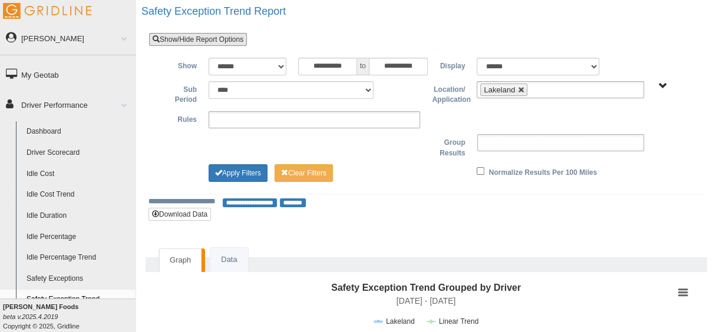
click at [522, 90] on link at bounding box center [521, 90] width 7 height 7
type input "**********"
click at [522, 90] on input "text" at bounding box center [505, 90] width 51 height 15
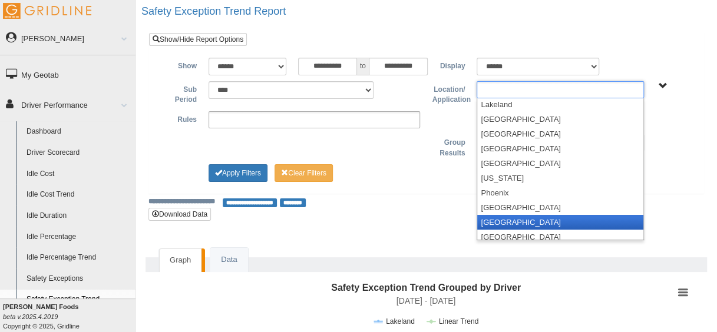
scroll to position [193, 0]
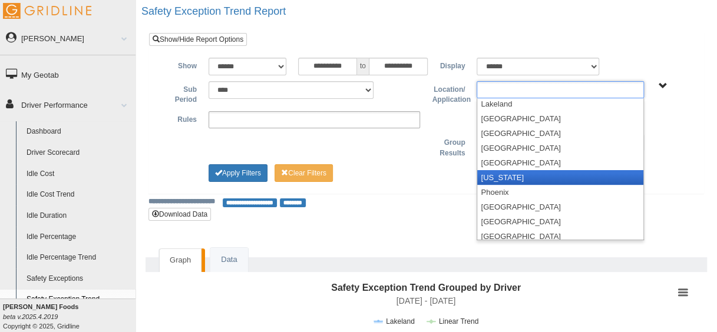
click at [520, 172] on li "New Jersey" at bounding box center [560, 177] width 166 height 15
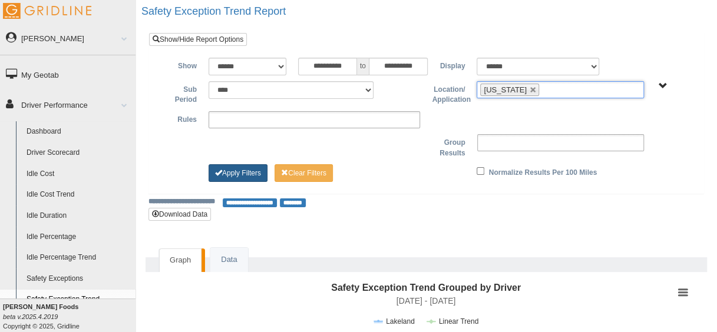
click at [236, 164] on button "Apply Filters" at bounding box center [238, 173] width 59 height 18
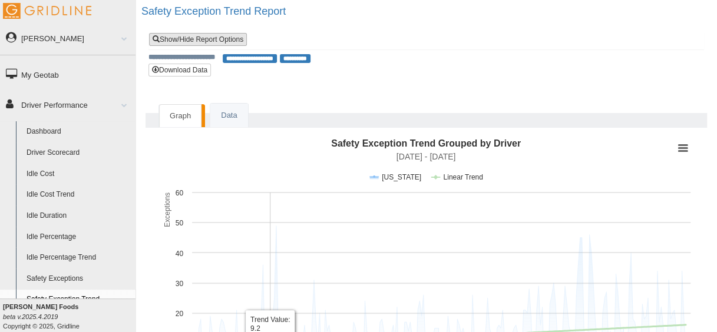
click at [226, 40] on link "Show/Hide Report Options" at bounding box center [198, 39] width 98 height 13
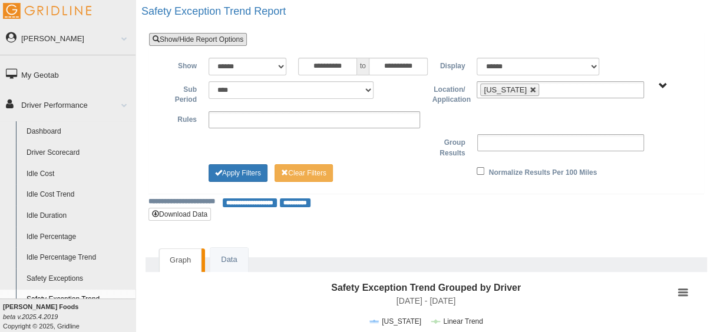
click at [532, 91] on link at bounding box center [533, 90] width 7 height 7
type input "**********"
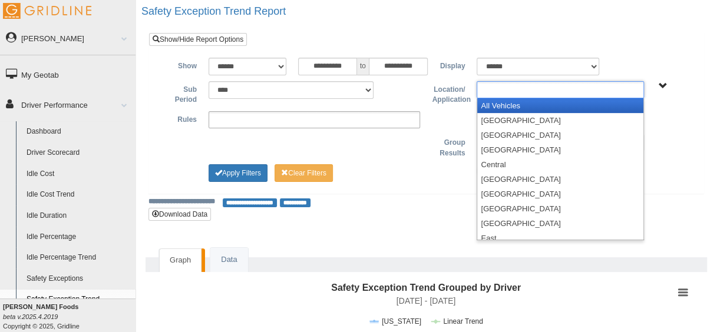
click at [532, 90] on ul at bounding box center [560, 89] width 167 height 17
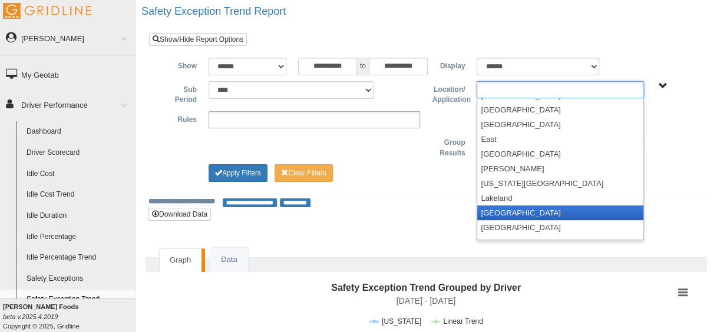
scroll to position [98, 0]
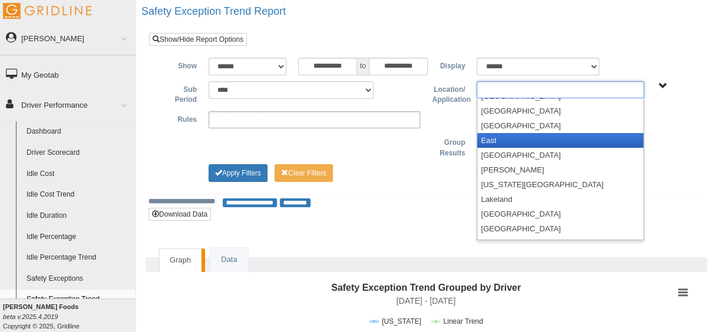
click at [501, 140] on li "East" at bounding box center [560, 140] width 166 height 15
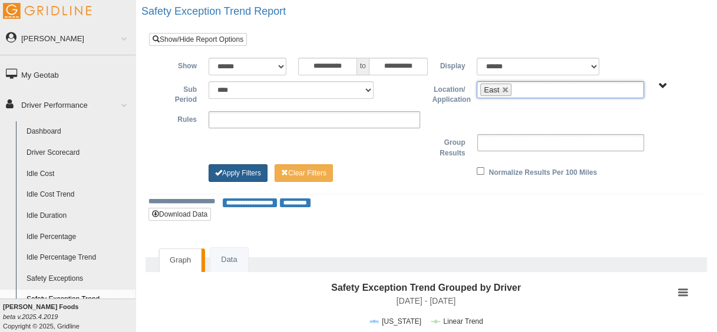
click at [245, 173] on button "Apply Filters" at bounding box center [238, 173] width 59 height 18
